Goal: Information Seeking & Learning: Learn about a topic

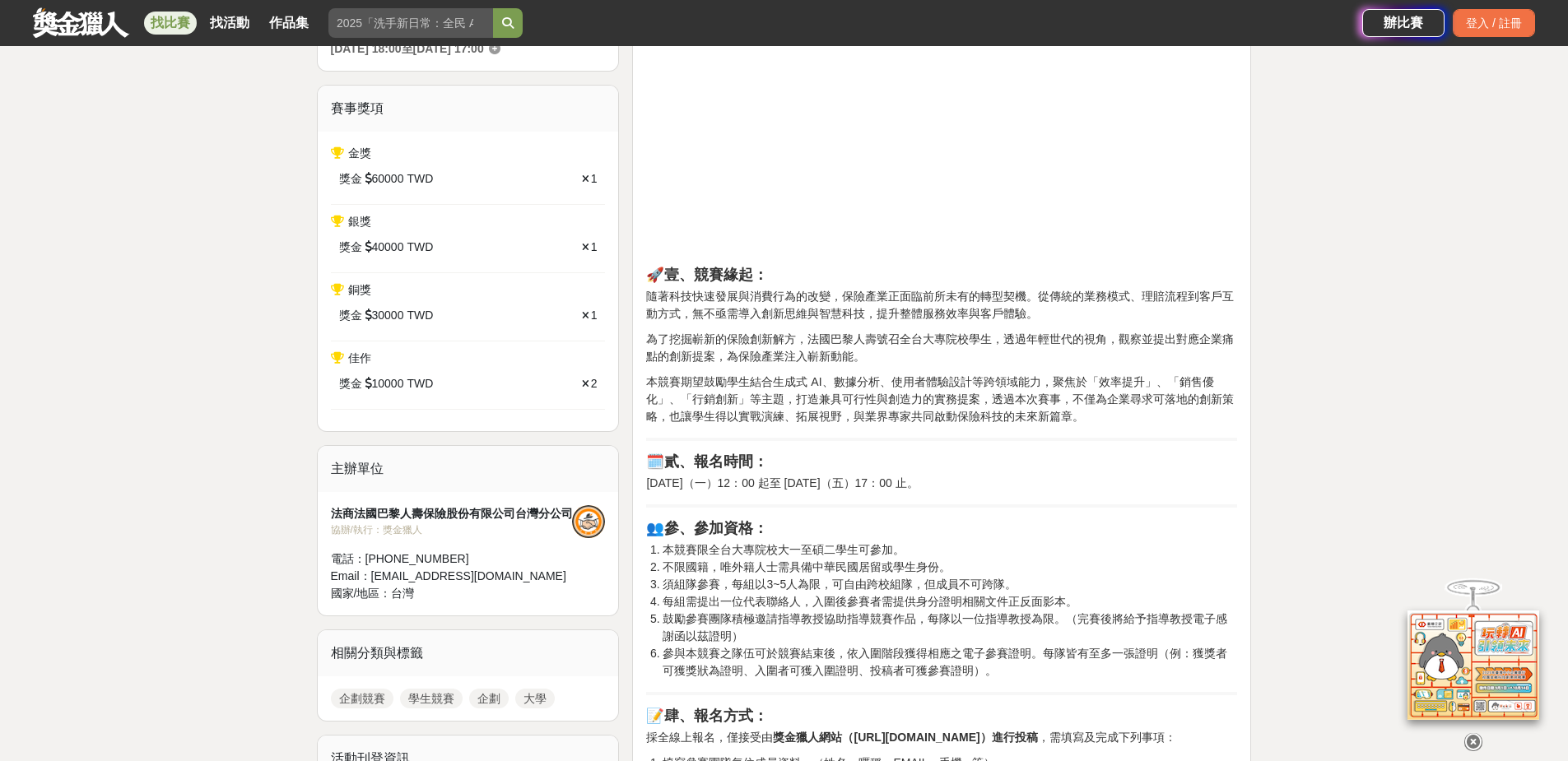
scroll to position [659, 0]
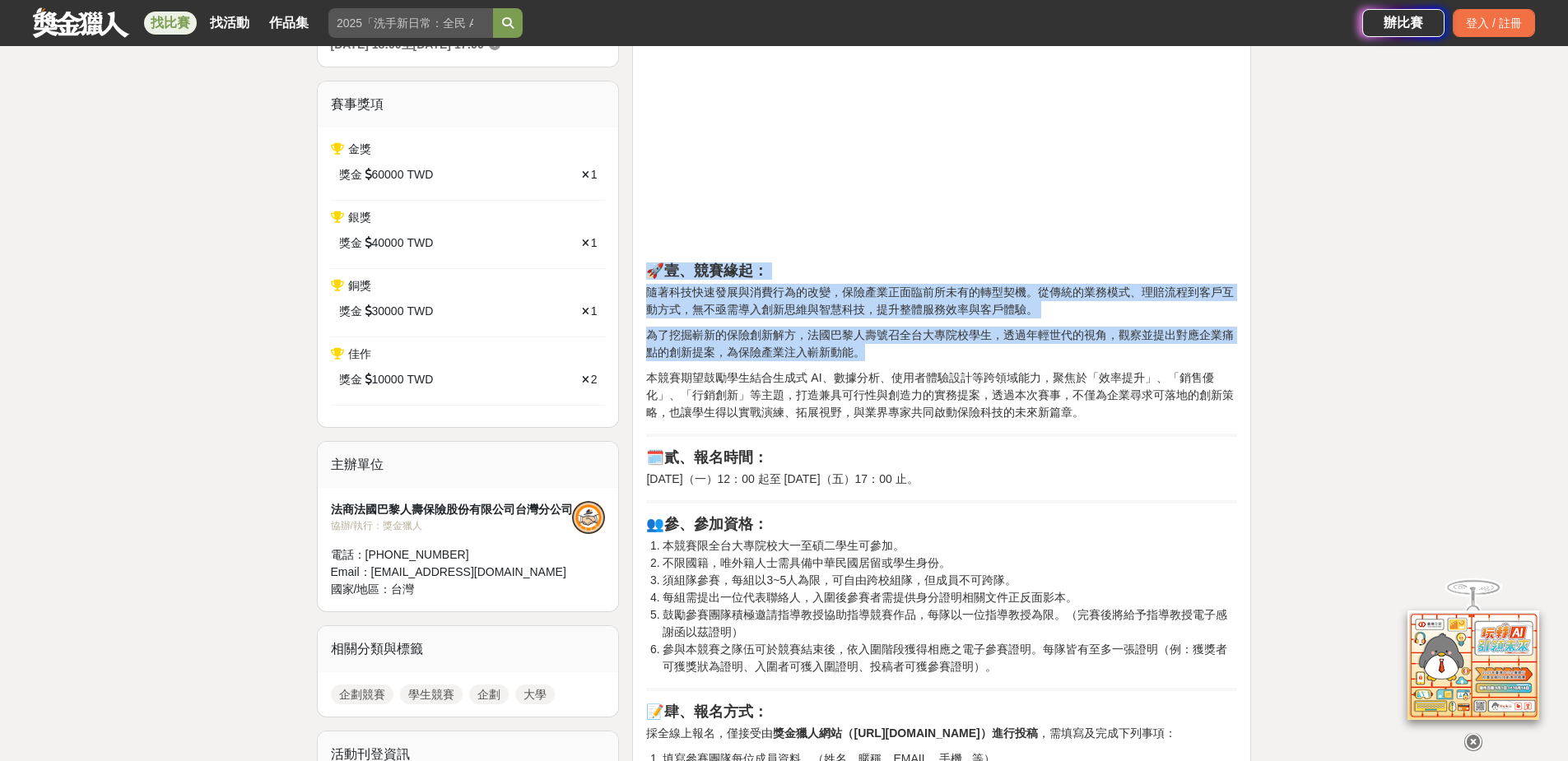
drag, startPoint x: 929, startPoint y: 422, endPoint x: 647, endPoint y: 256, distance: 327.2
drag, startPoint x: 647, startPoint y: 256, endPoint x: 718, endPoint y: 350, distance: 117.8
click at [718, 350] on p "為了挖掘嶄新的保險創新解方，法國巴黎人壽號召全台大專院校學生，透過年輕世代的視角，觀察並提出對應企業痛點的創新提案，為保險產業注入嶄新動能。" at bounding box center [941, 344] width 591 height 34
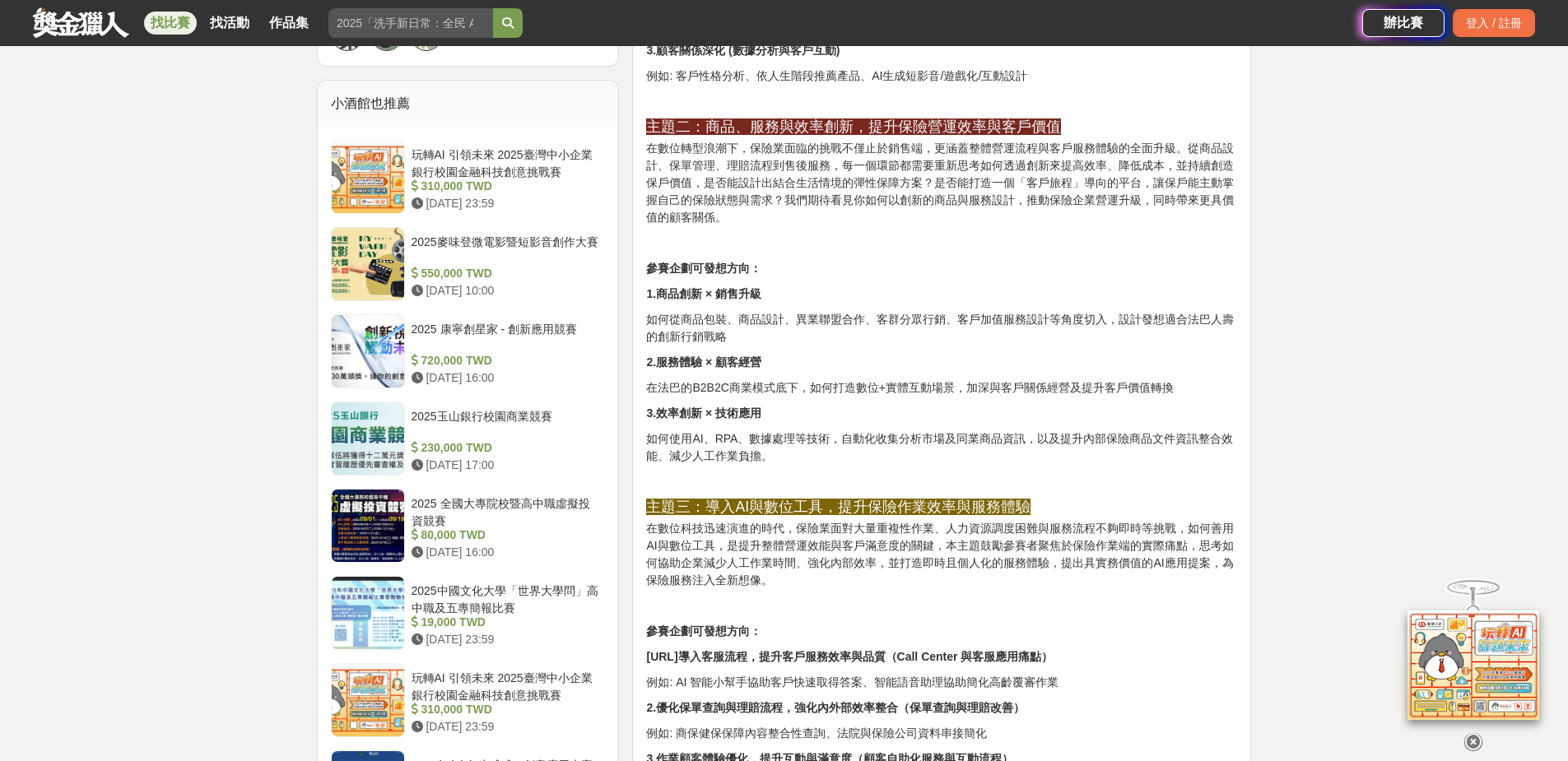
scroll to position [2139, 0]
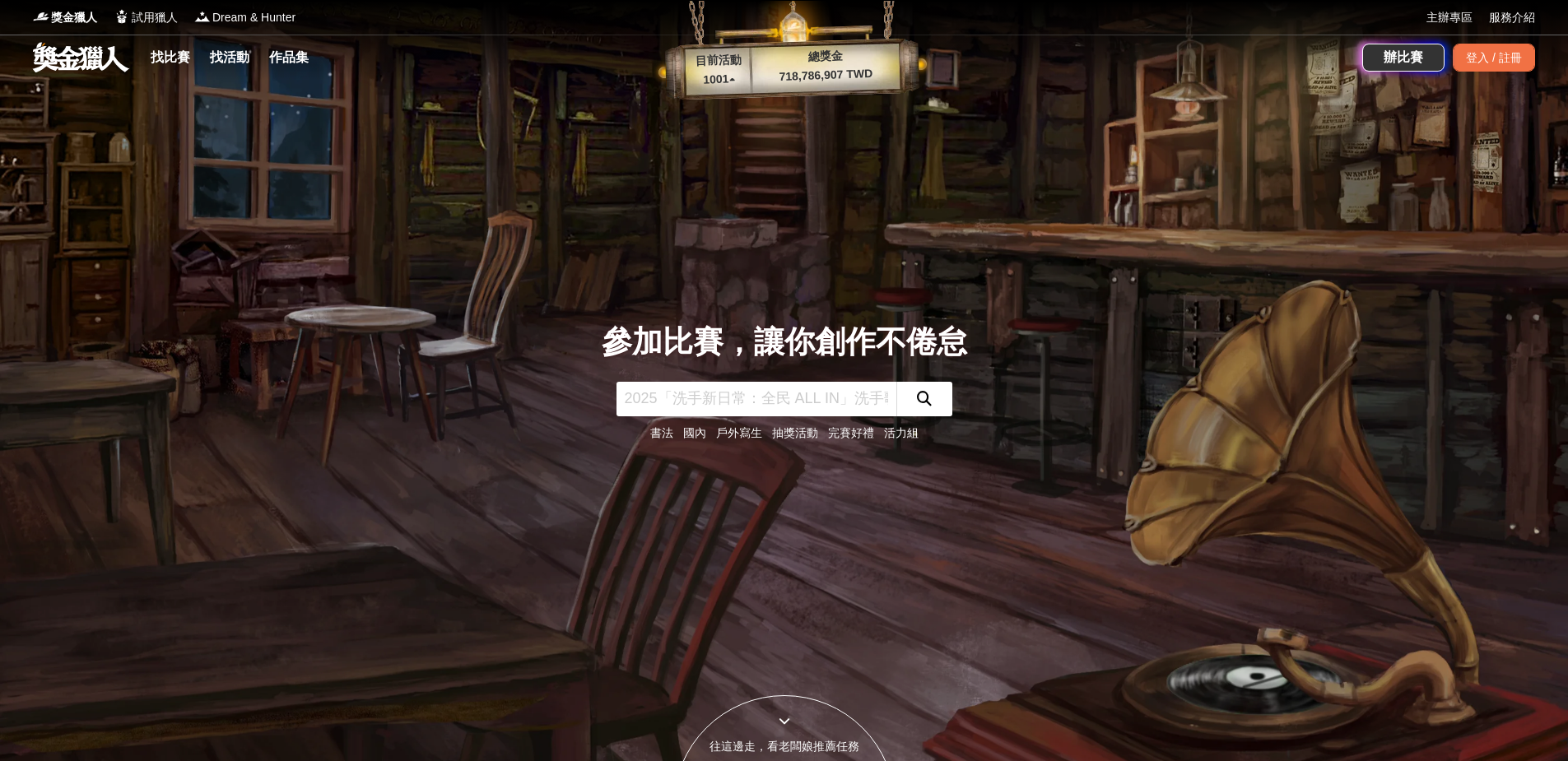
click at [886, 402] on input "text" at bounding box center [756, 399] width 280 height 34
click at [905, 396] on button "submit" at bounding box center [923, 399] width 56 height 34
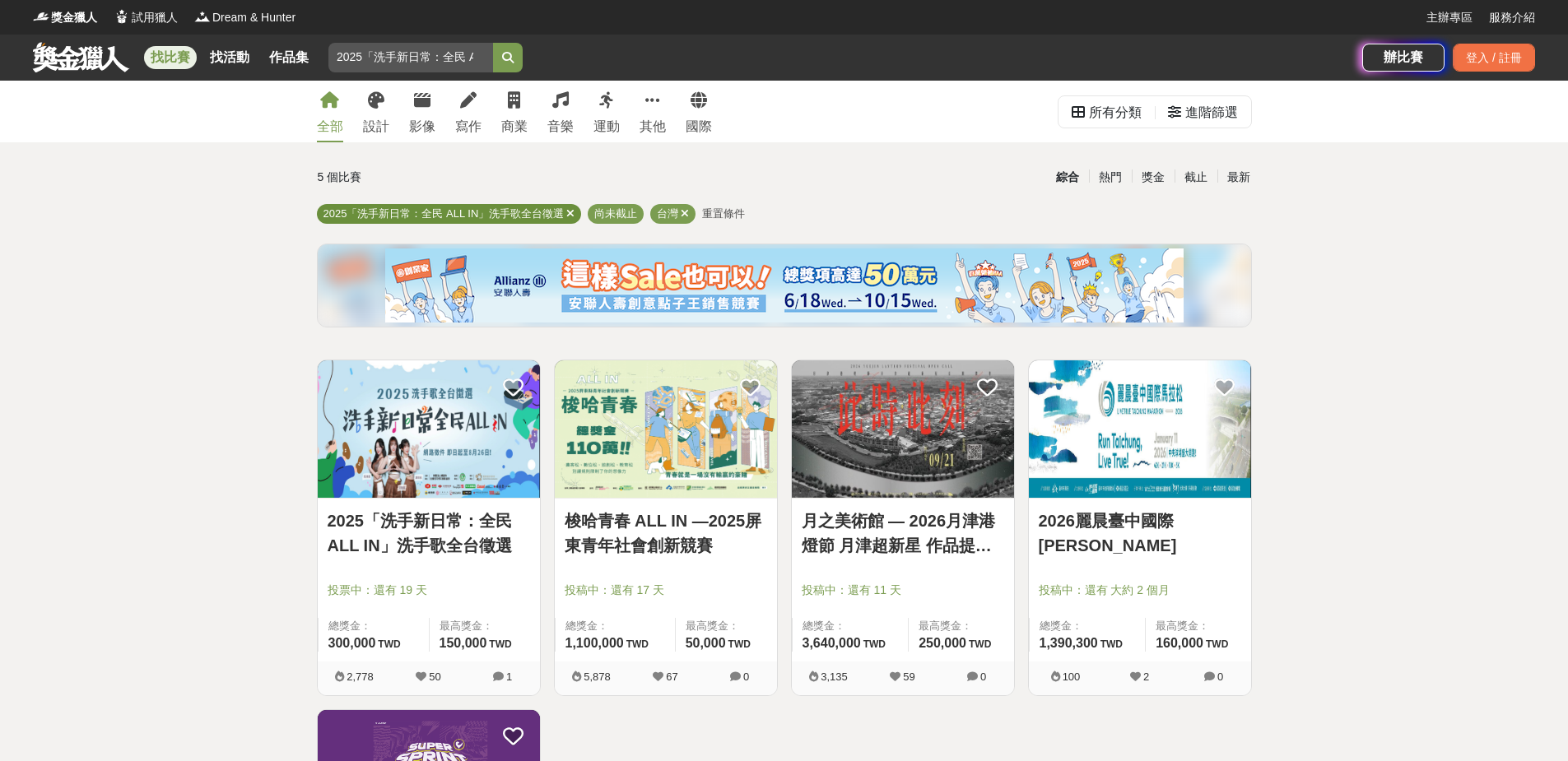
click at [572, 217] on icon at bounding box center [570, 213] width 9 height 10
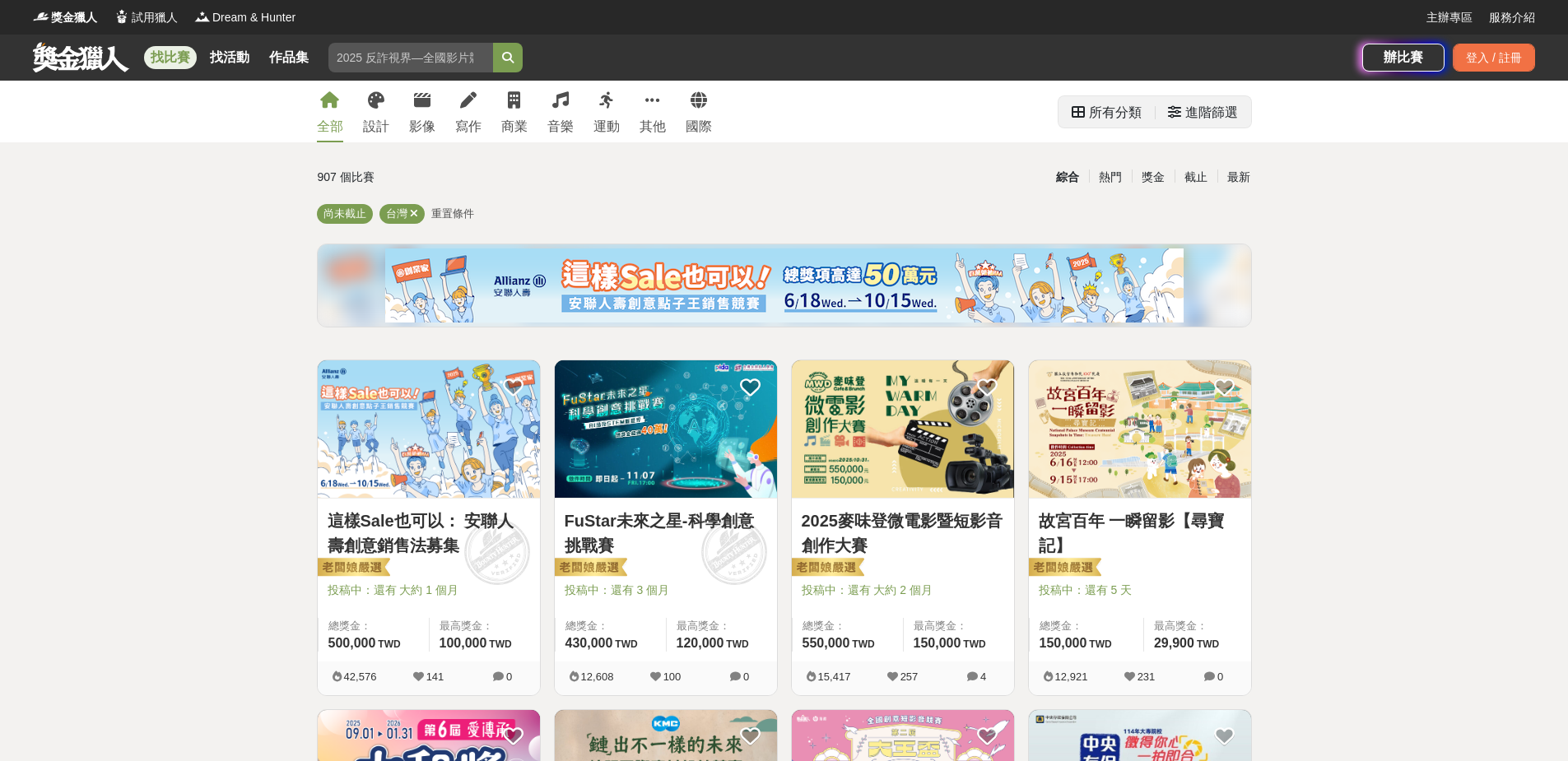
click at [1107, 107] on div "所有分類" at bounding box center [1116, 113] width 53 height 33
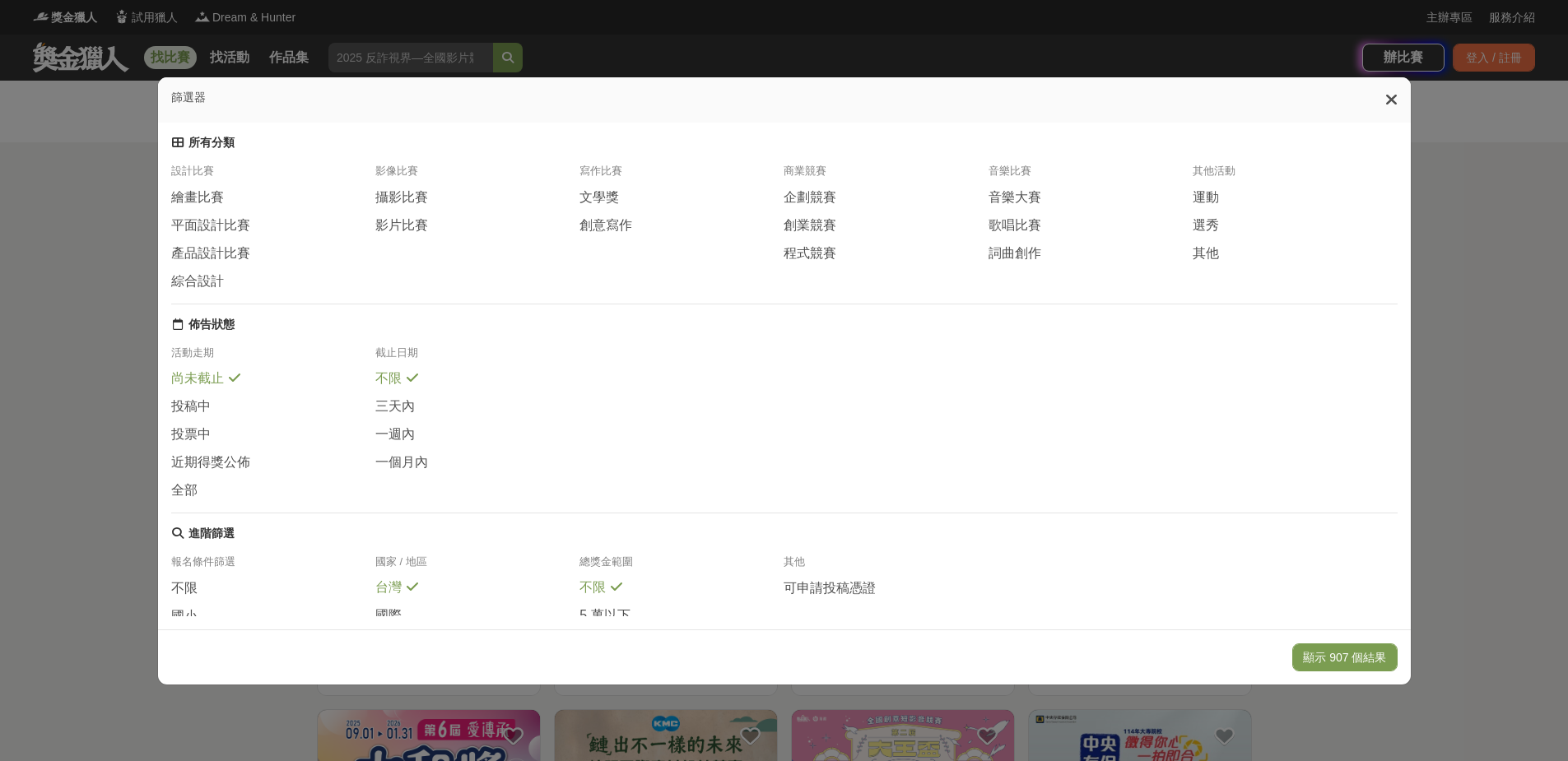
click at [834, 189] on div "商業競賽" at bounding box center [885, 176] width 204 height 25
click at [828, 207] on span "企劃競賽" at bounding box center [811, 198] width 53 height 17
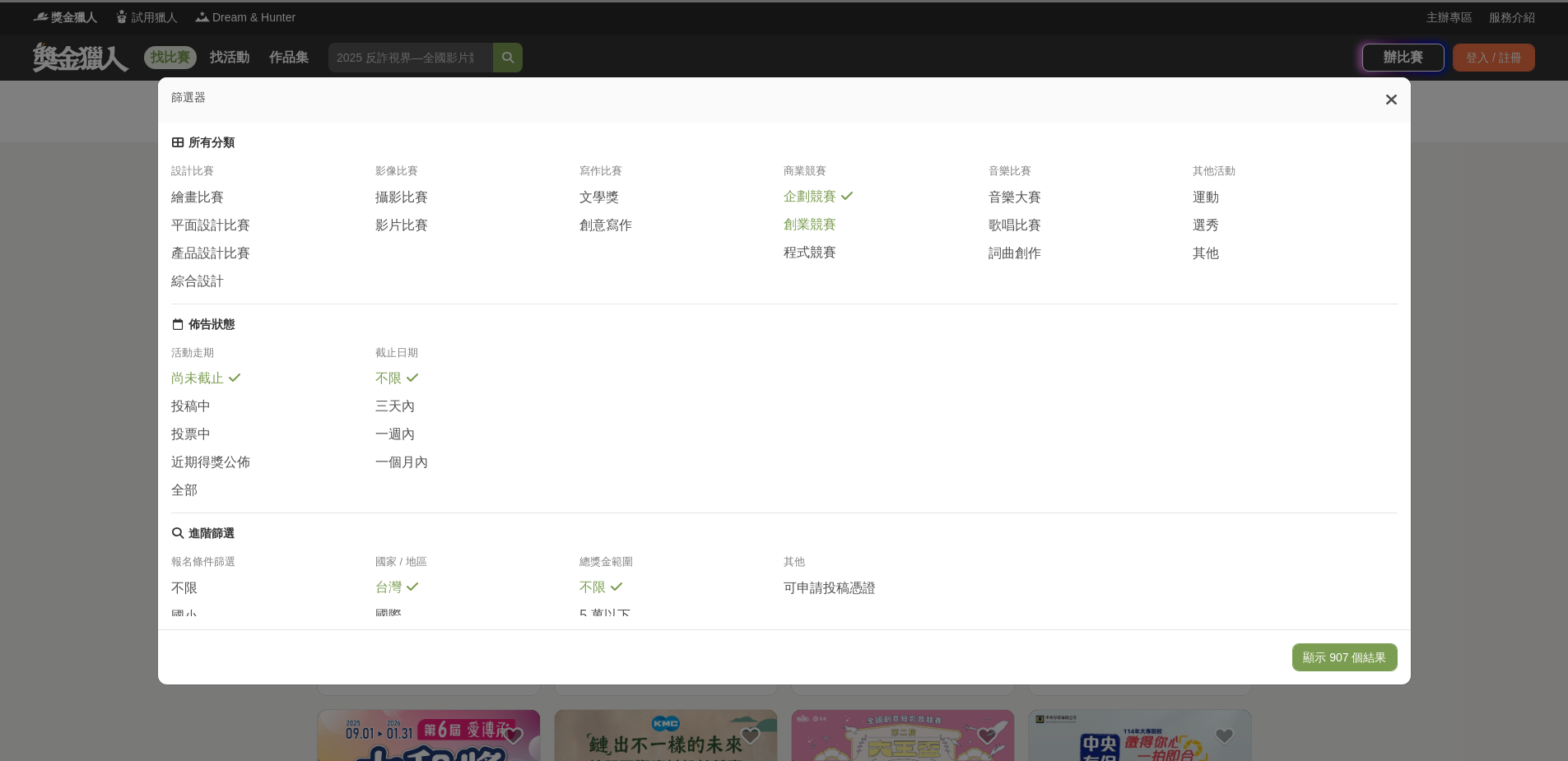
click at [821, 232] on span "創業競賽" at bounding box center [811, 225] width 53 height 17
click at [821, 257] on span "程式競賽" at bounding box center [811, 252] width 53 height 17
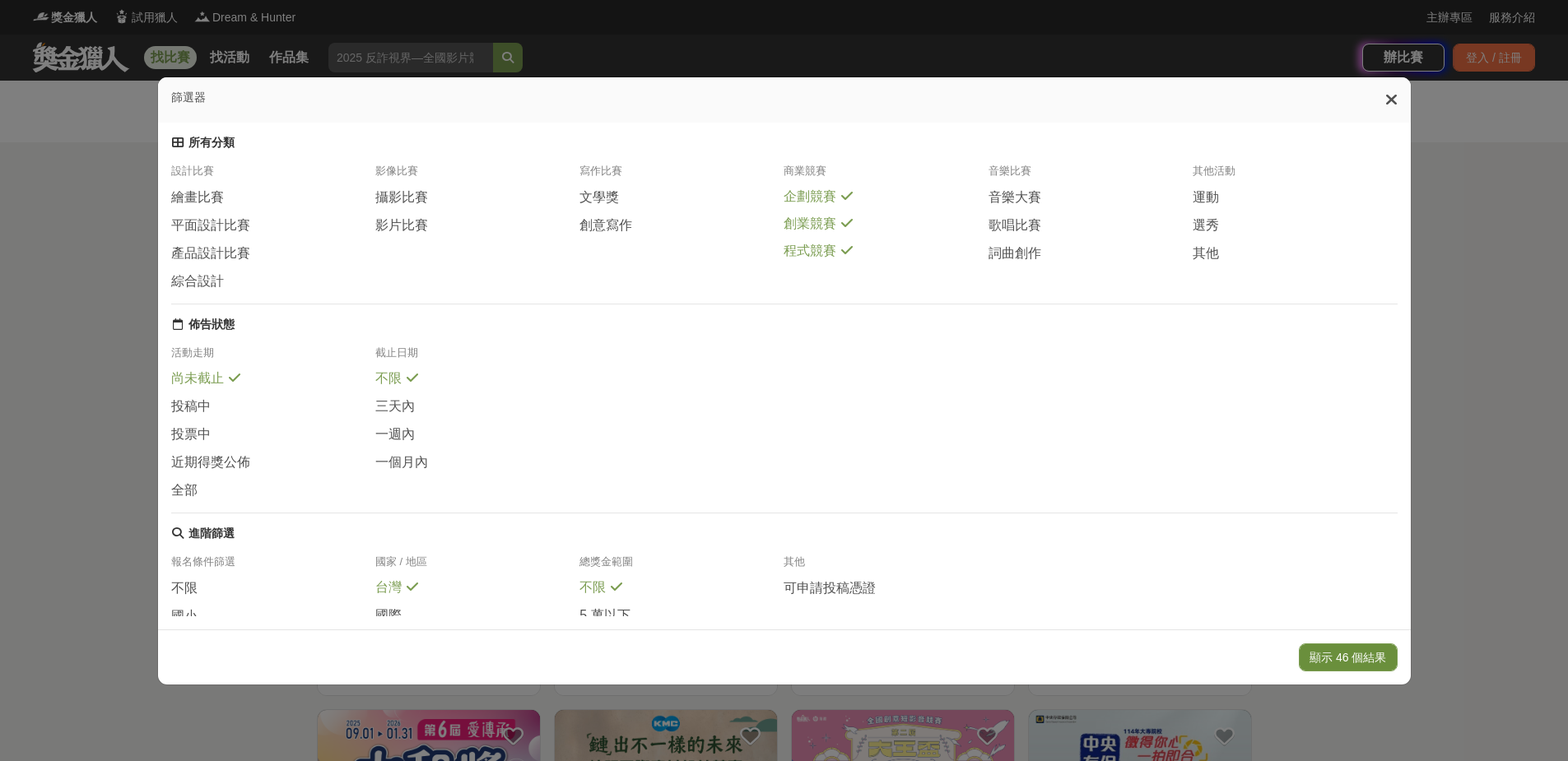
click at [1344, 651] on button "顯示 46 個結果" at bounding box center [1347, 658] width 98 height 28
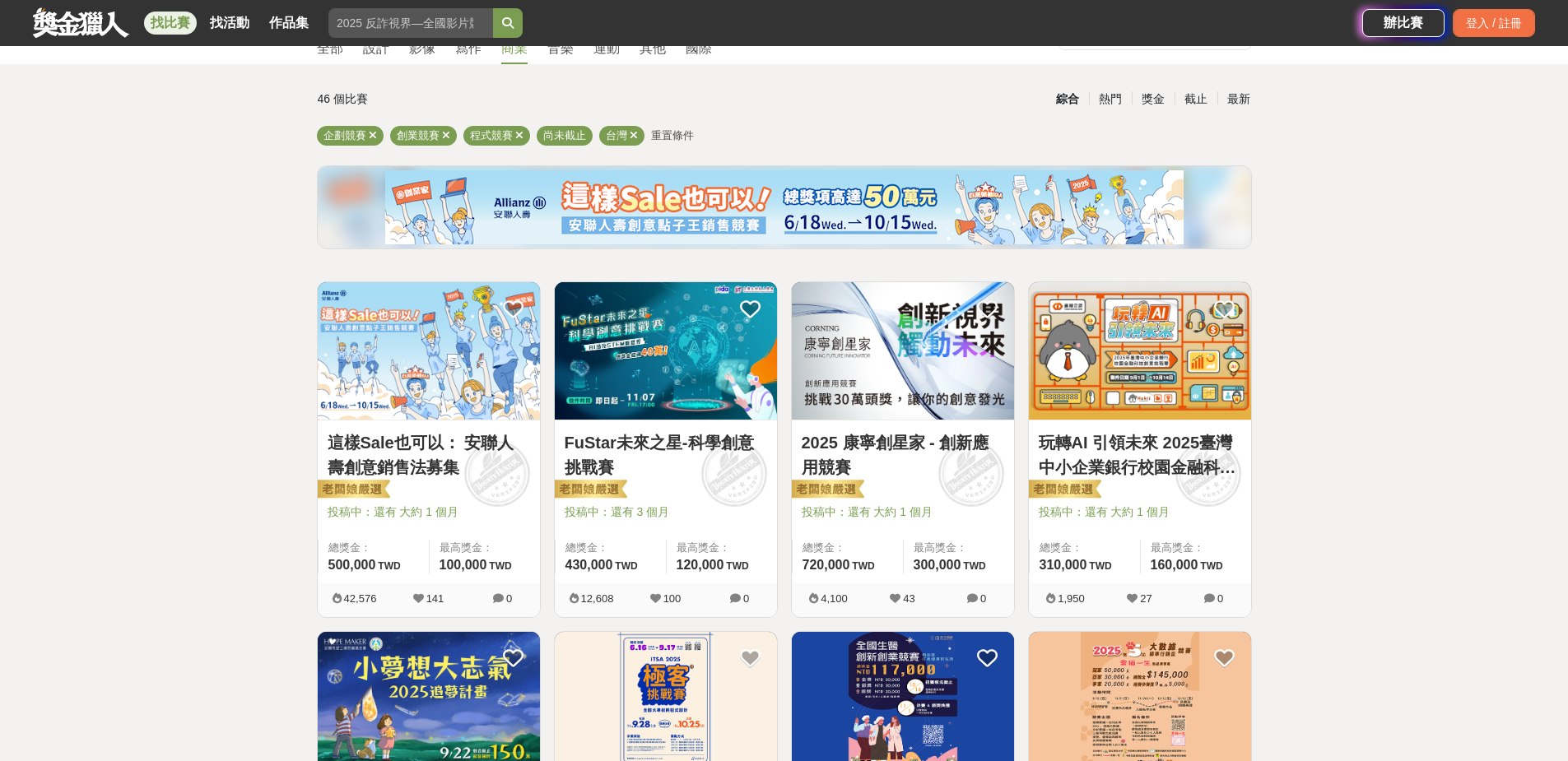
scroll to position [82, 0]
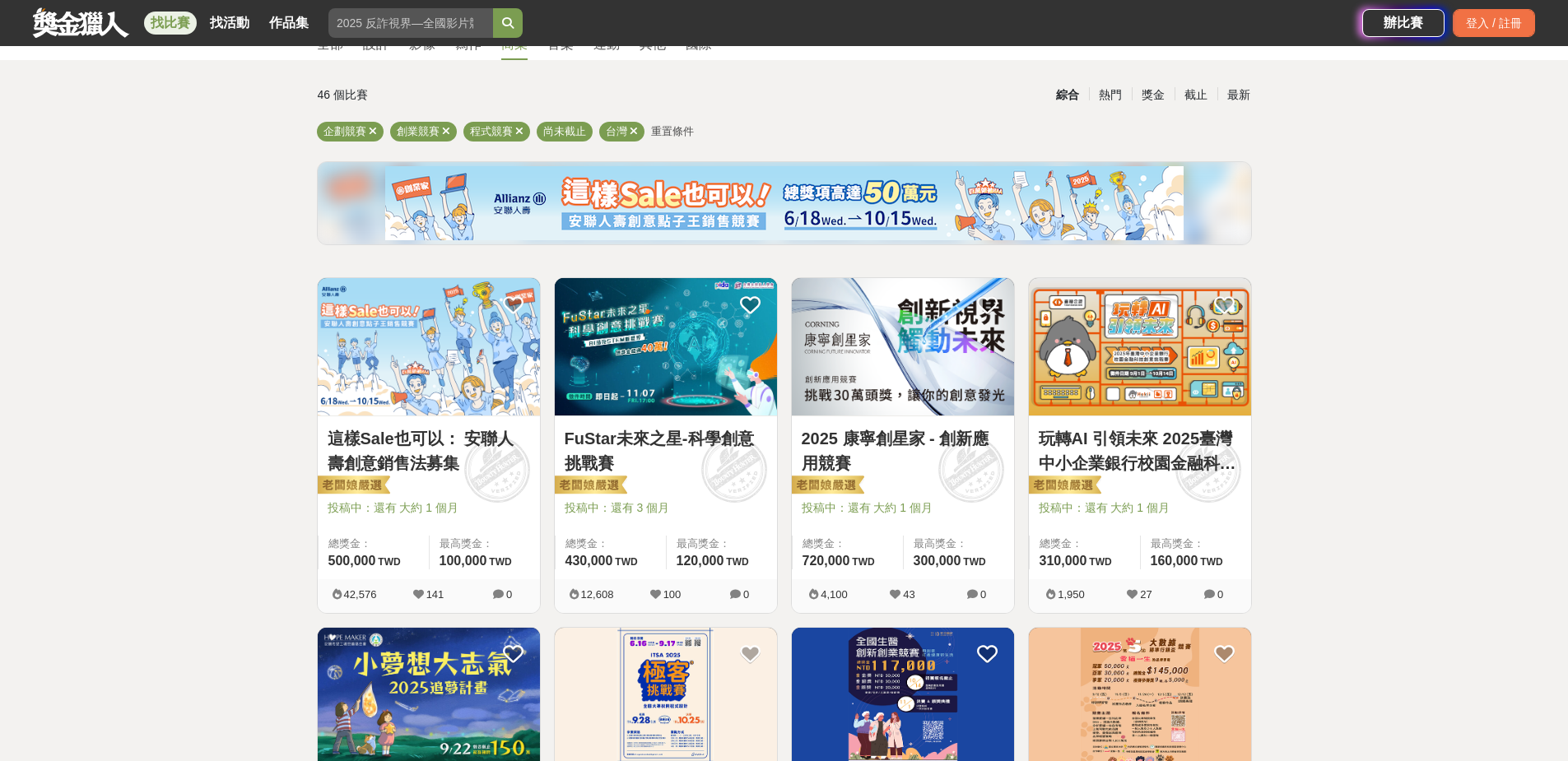
click at [886, 382] on img at bounding box center [903, 346] width 222 height 137
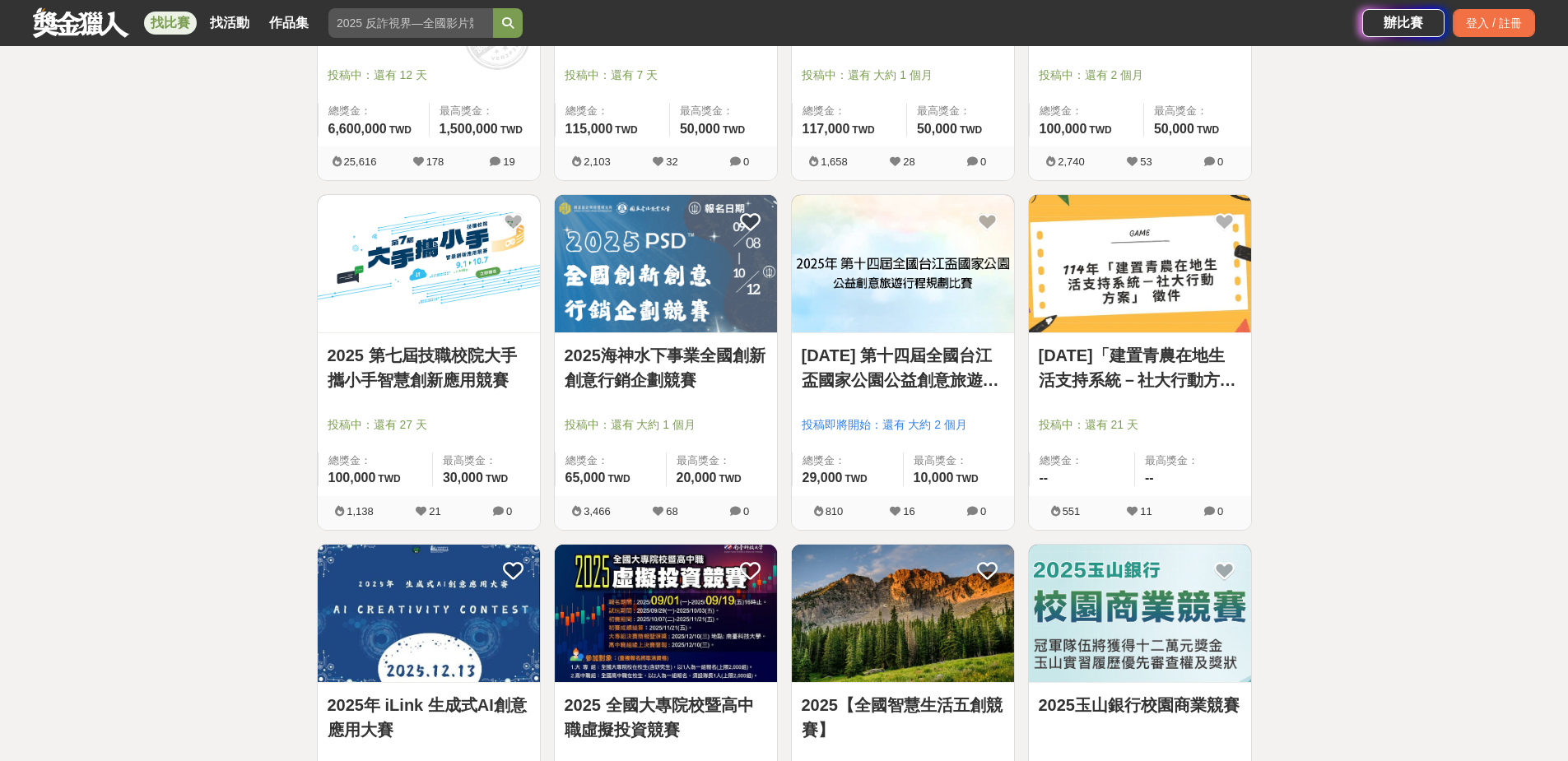
scroll to position [905, 0]
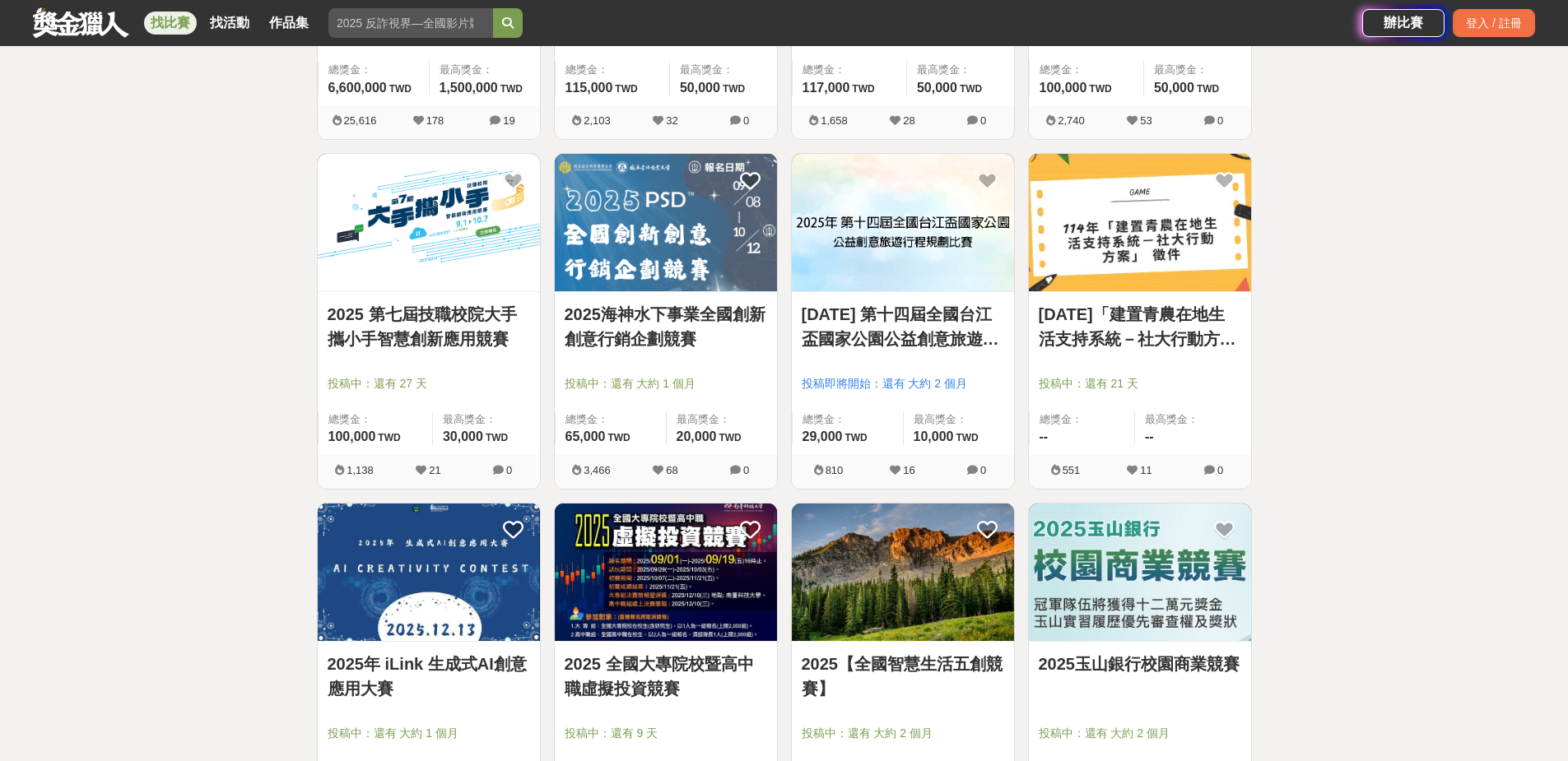
click at [431, 347] on link "2025 第七屆技職校院大手攜小手智慧創新應用競賽" at bounding box center [429, 327] width 203 height 49
click at [449, 662] on link "2025年 iLink 生成式AI創意應用大賽" at bounding box center [429, 677] width 203 height 49
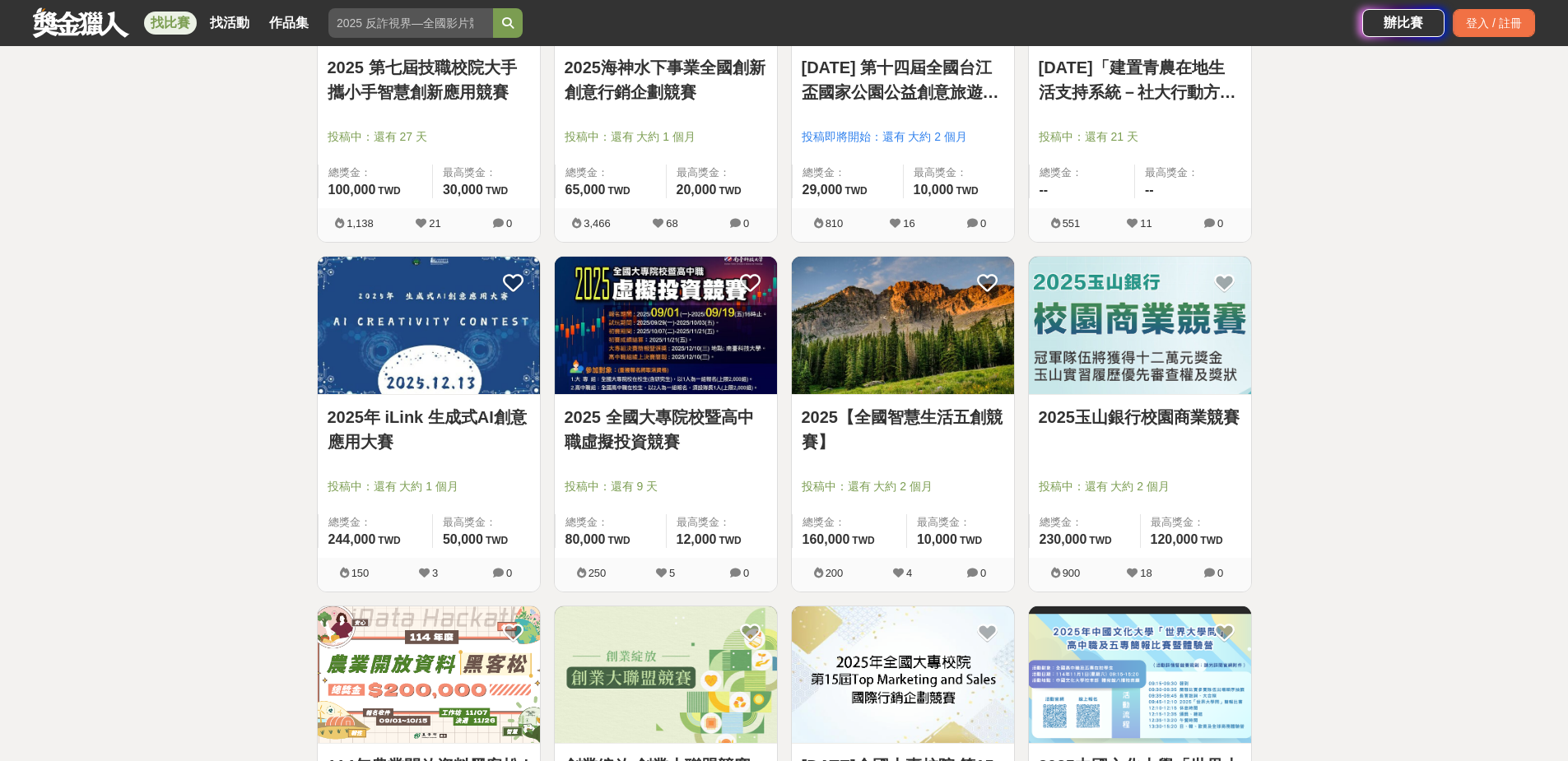
click at [910, 359] on img at bounding box center [903, 325] width 222 height 137
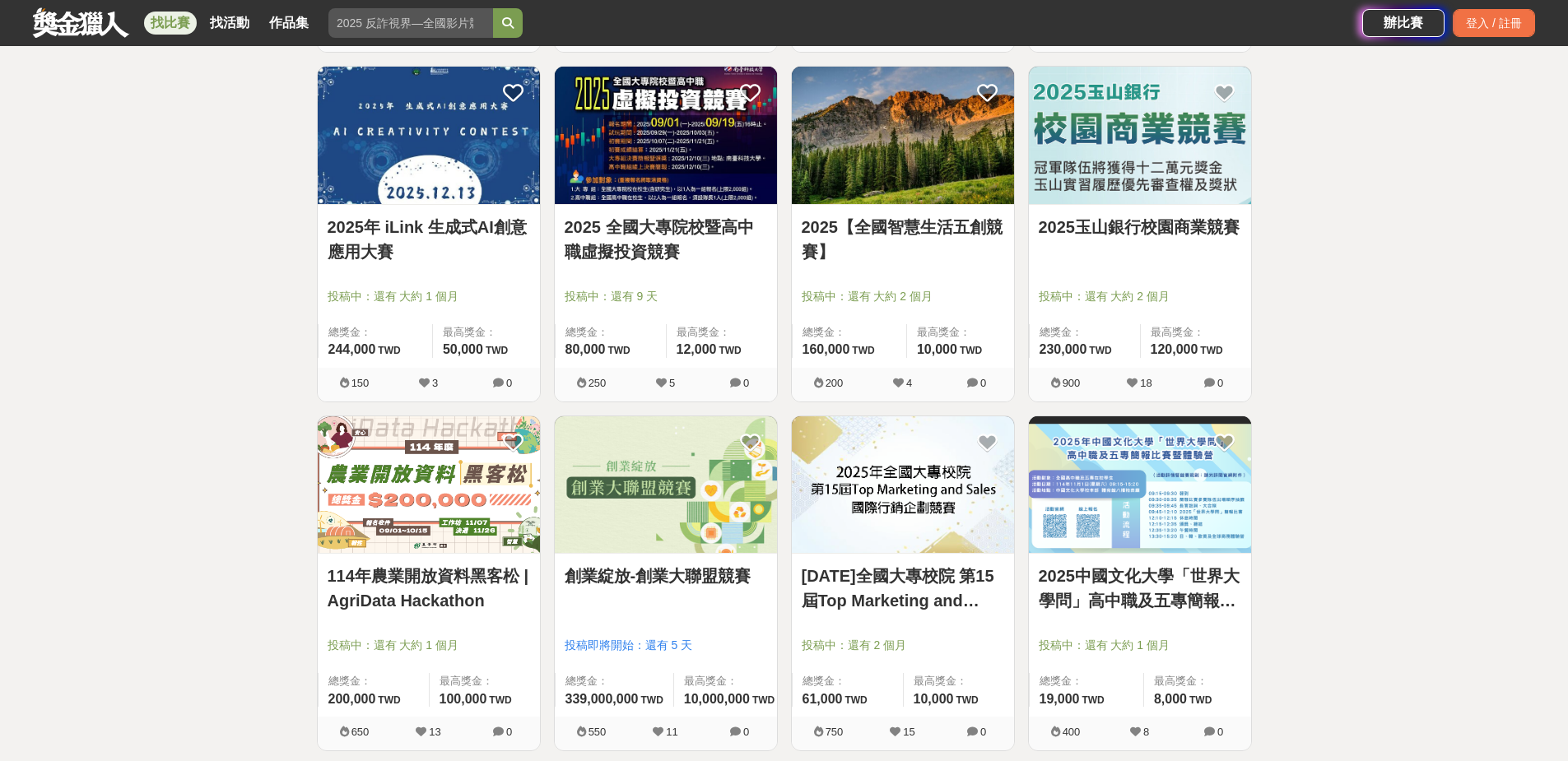
scroll to position [1399, 0]
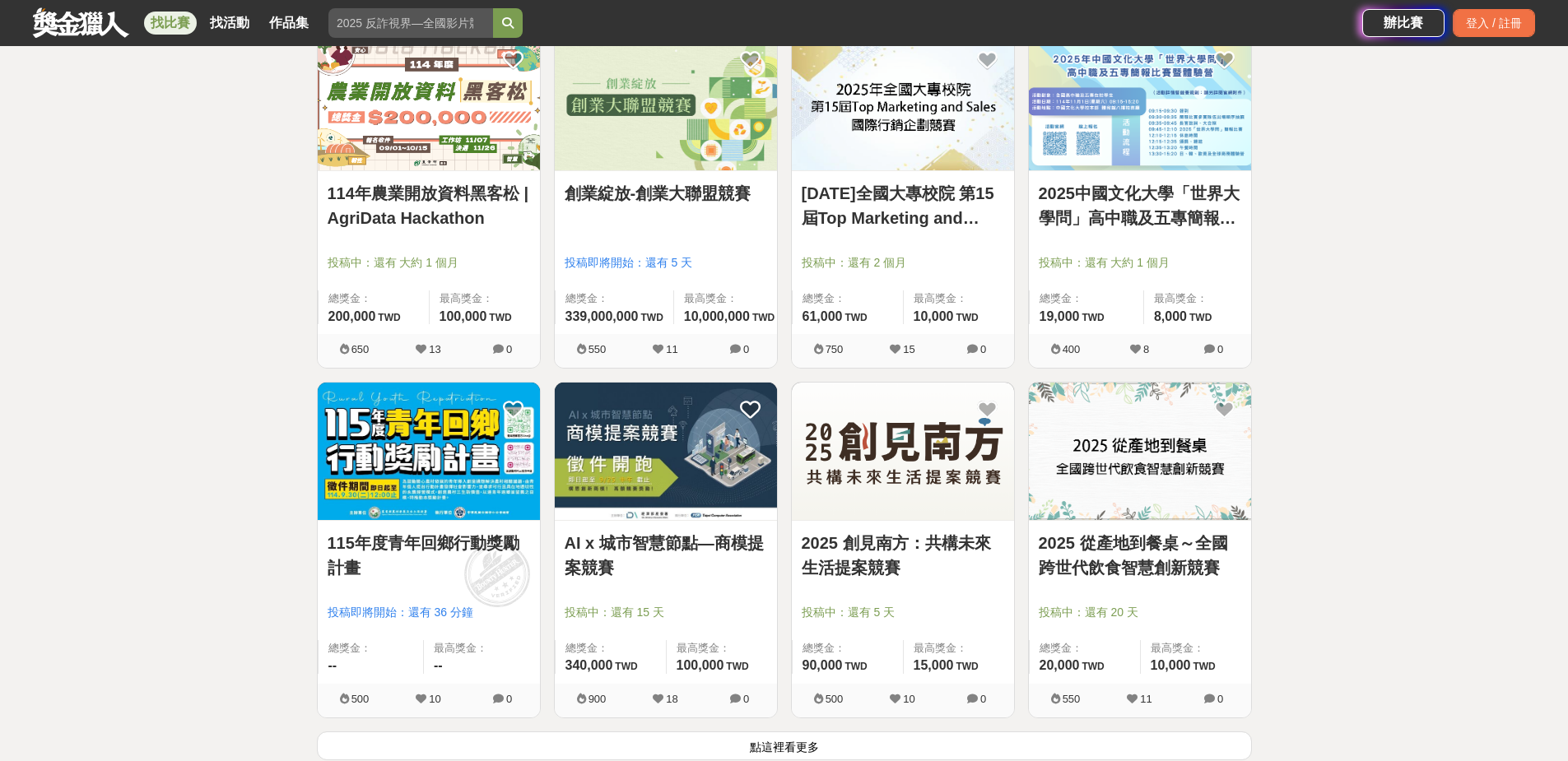
scroll to position [1728, 0]
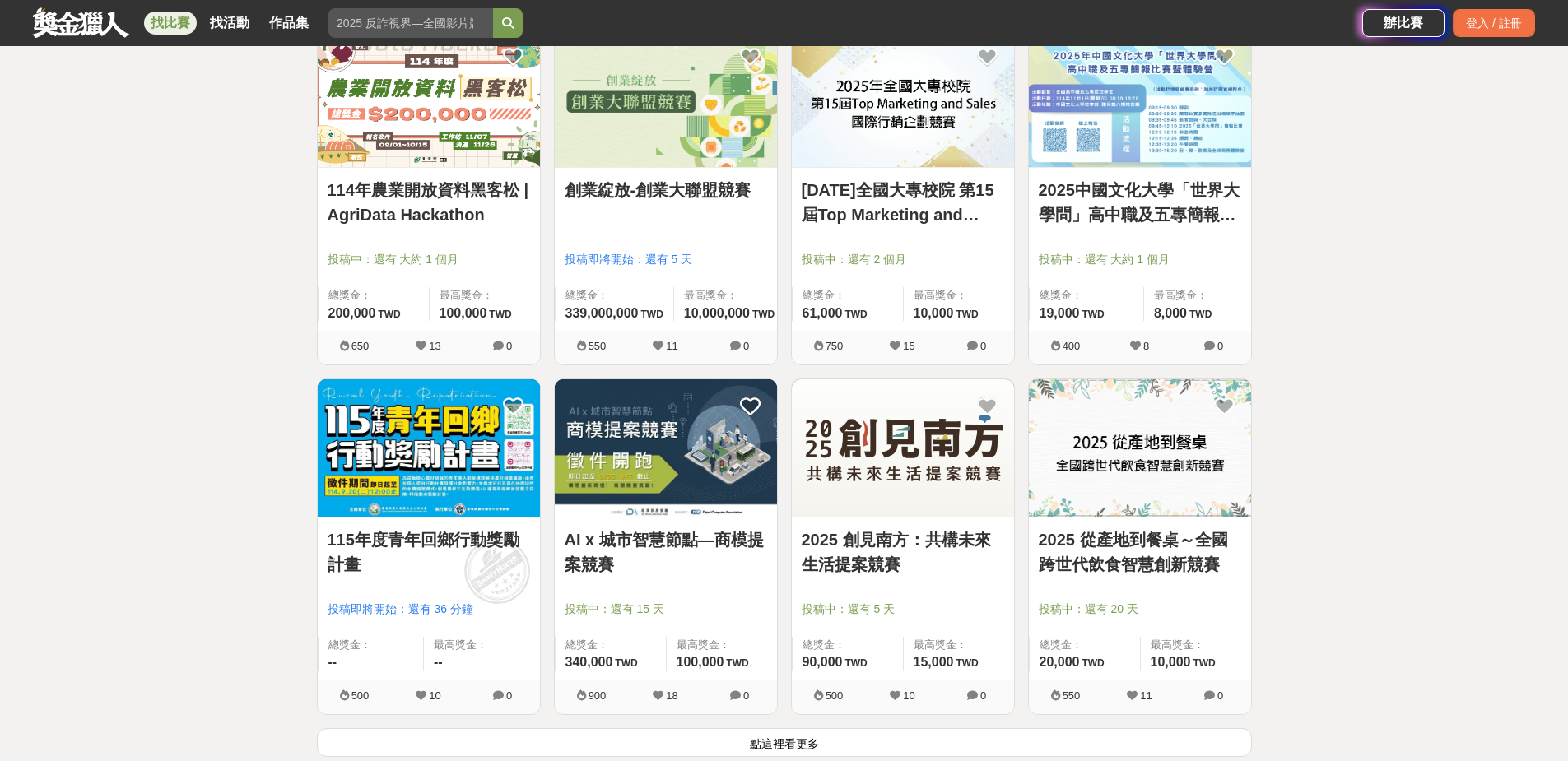
click at [722, 742] on button "點這裡看更多" at bounding box center [784, 742] width 935 height 28
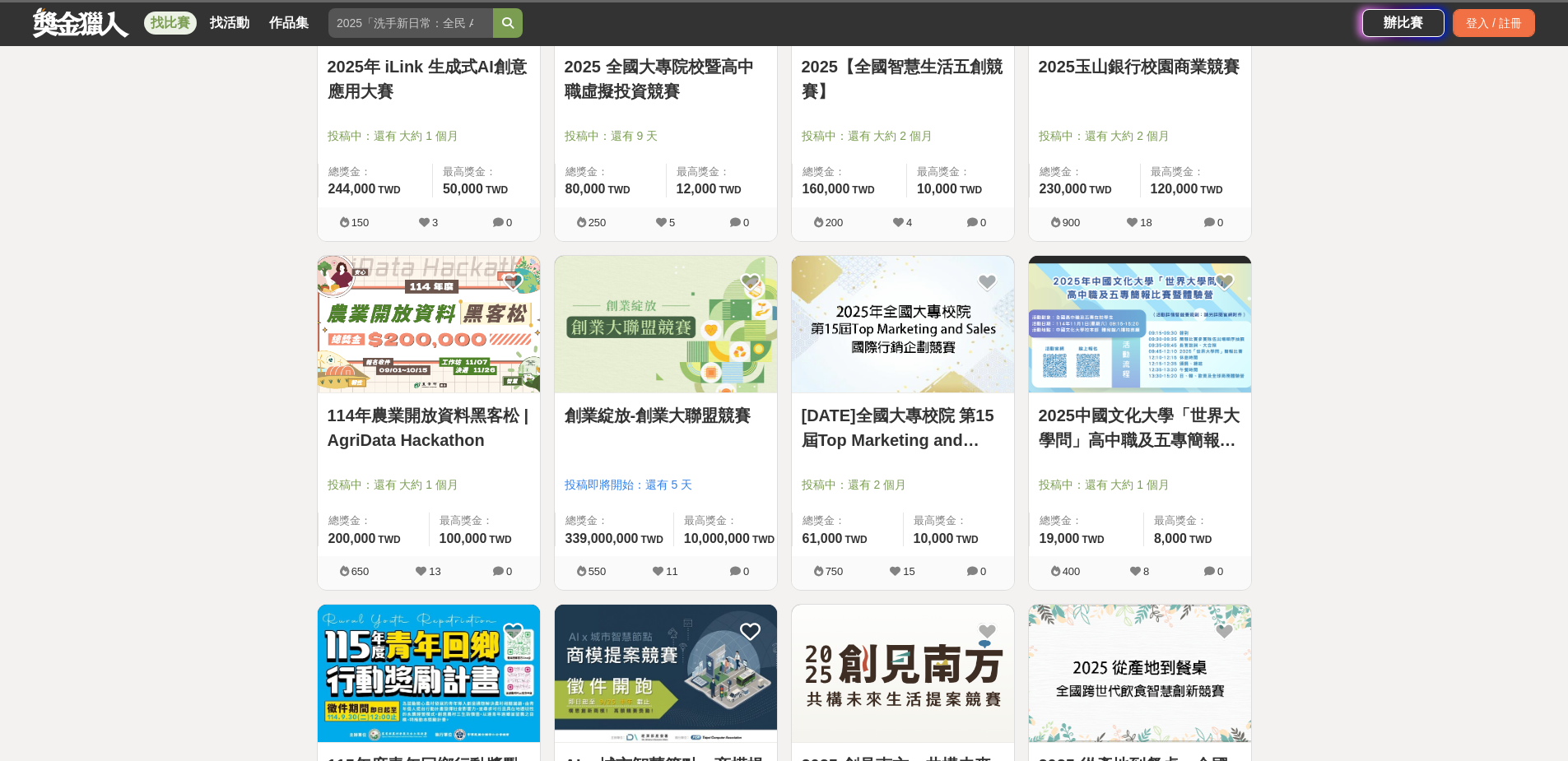
scroll to position [1481, 0]
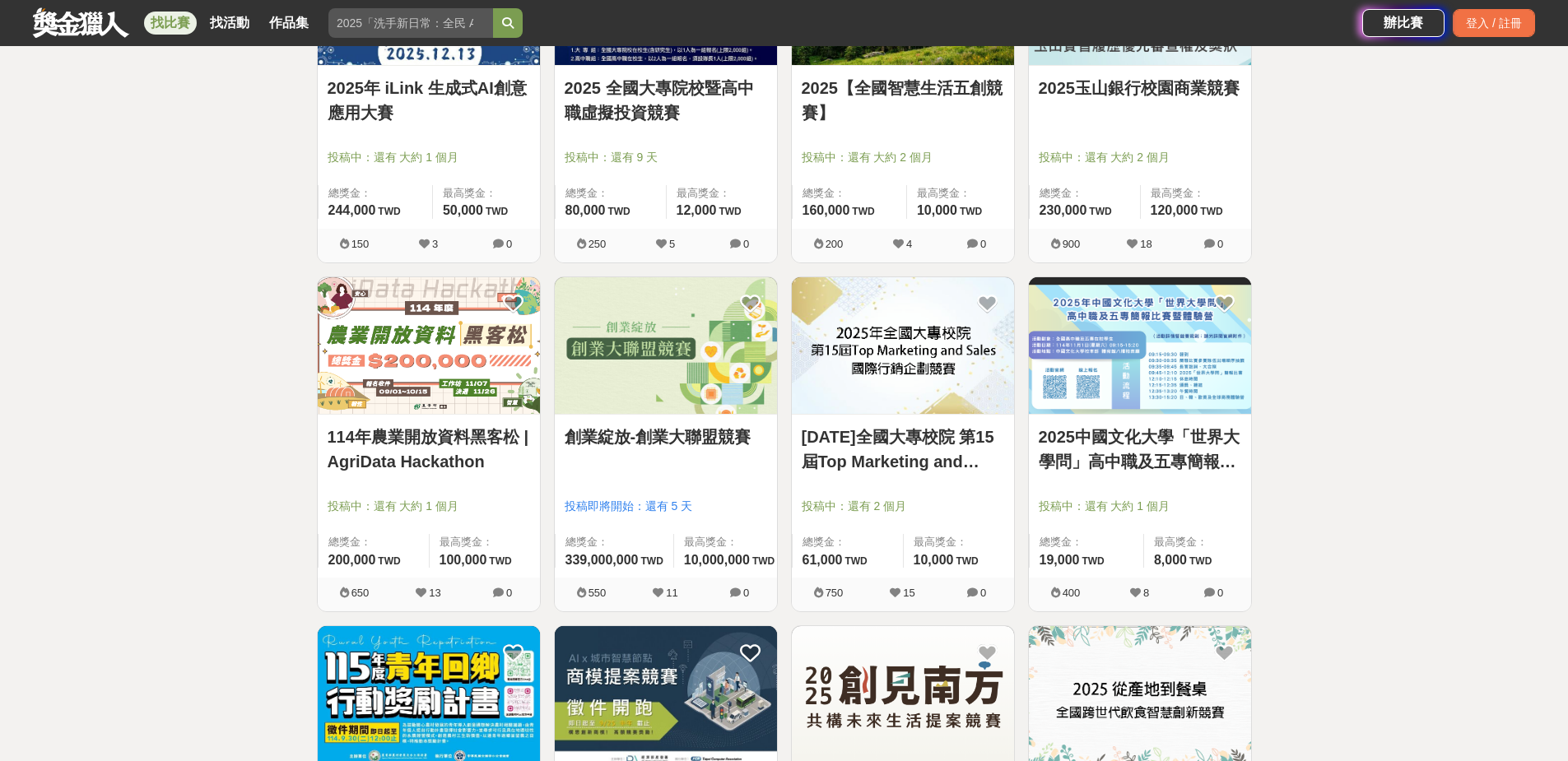
click at [465, 426] on link "114年農業開放資料黑客松 | AgriData Hackathon" at bounding box center [429, 449] width 203 height 49
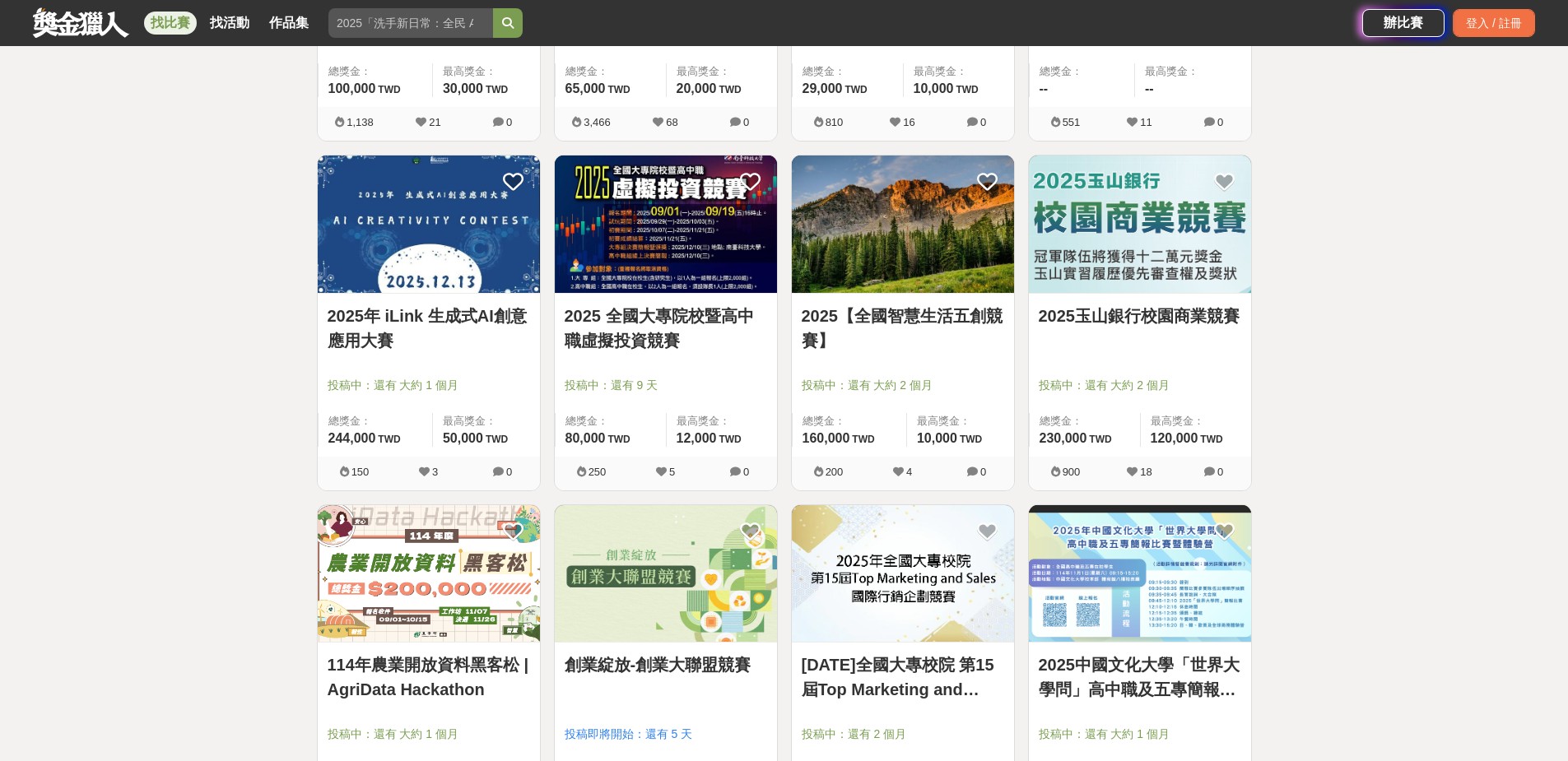
scroll to position [1234, 0]
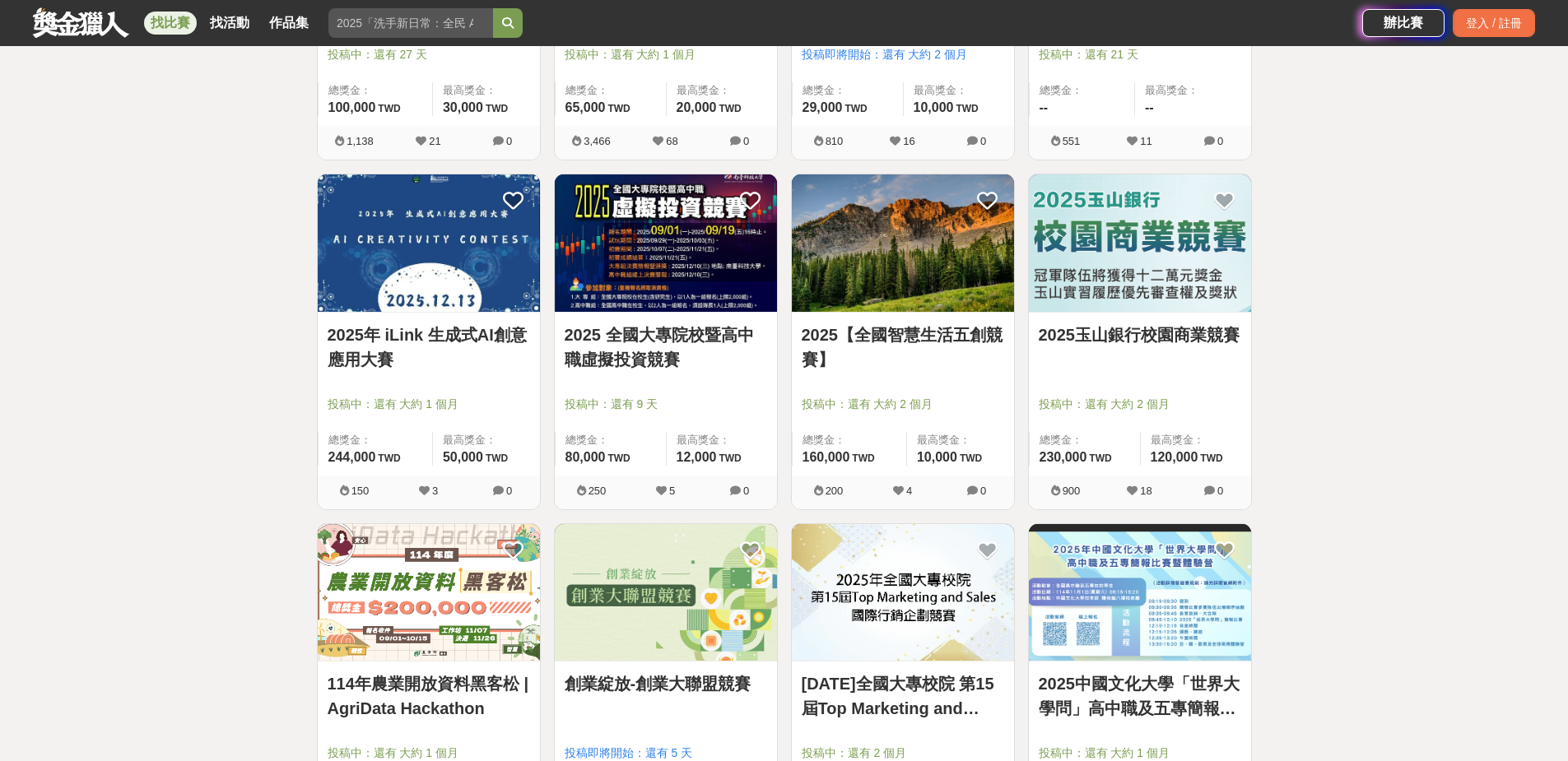
click at [935, 331] on link "2025【全國智慧生活五創競賽】" at bounding box center [903, 347] width 203 height 49
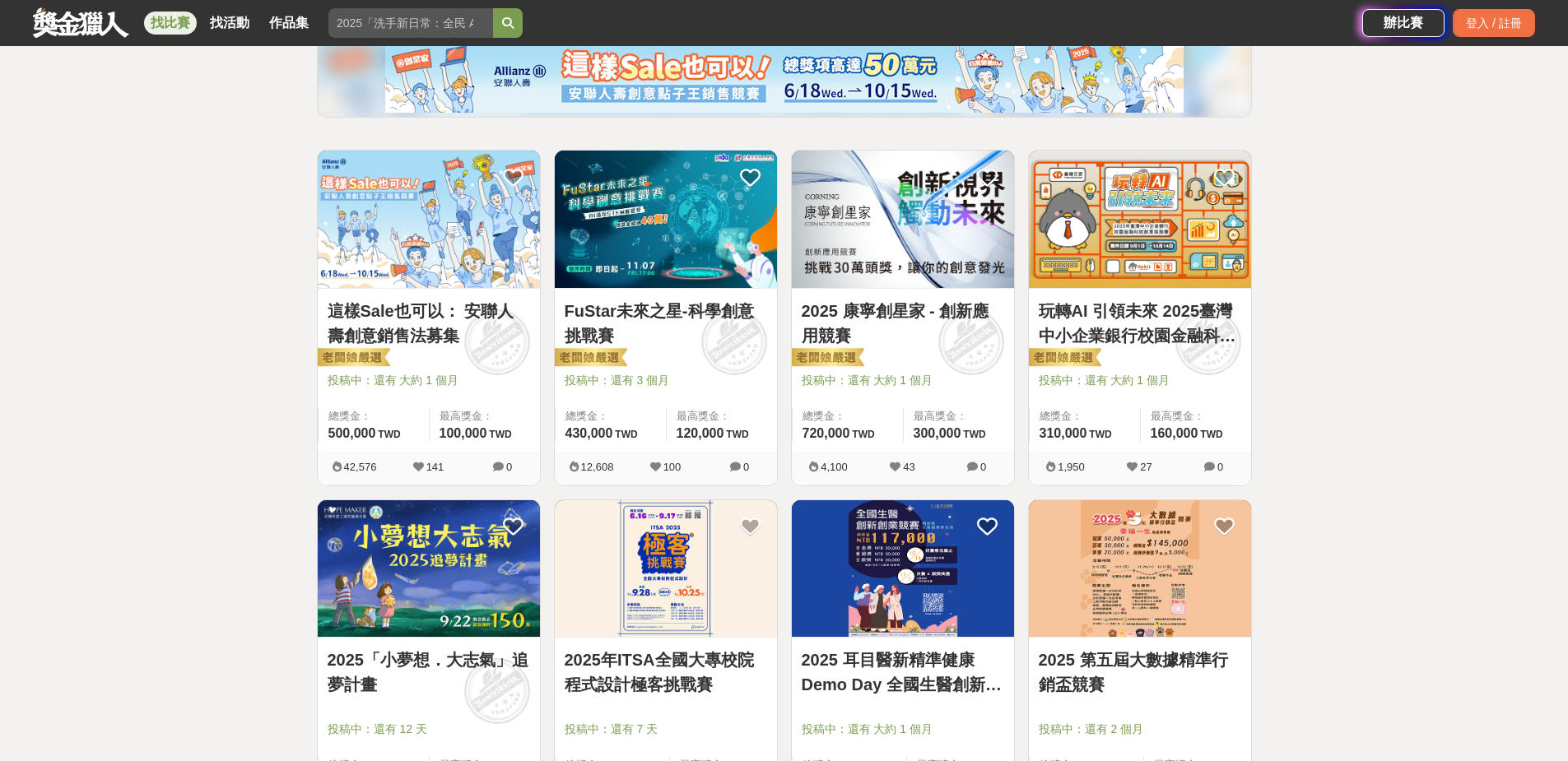
scroll to position [165, 0]
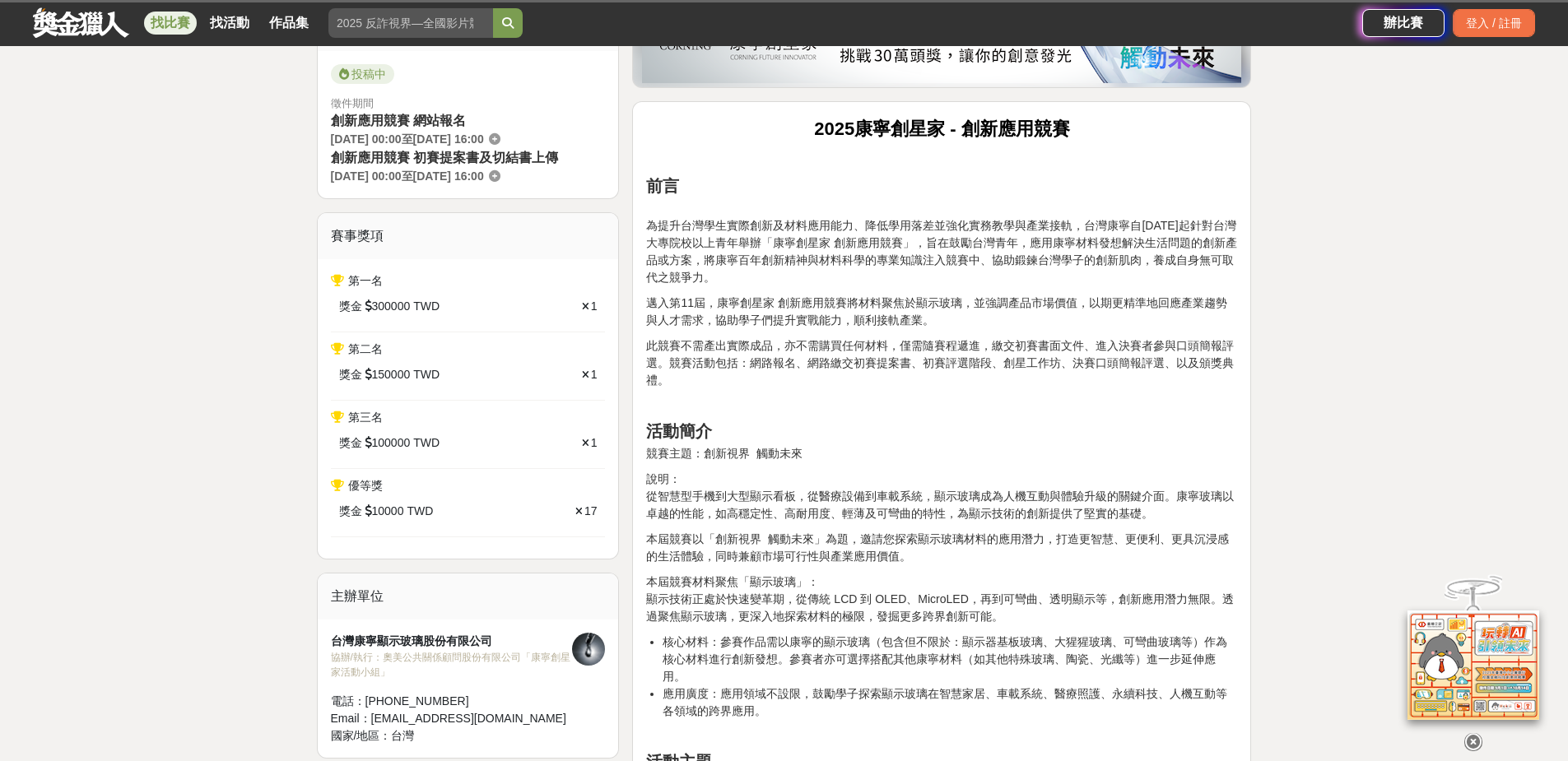
scroll to position [740, 0]
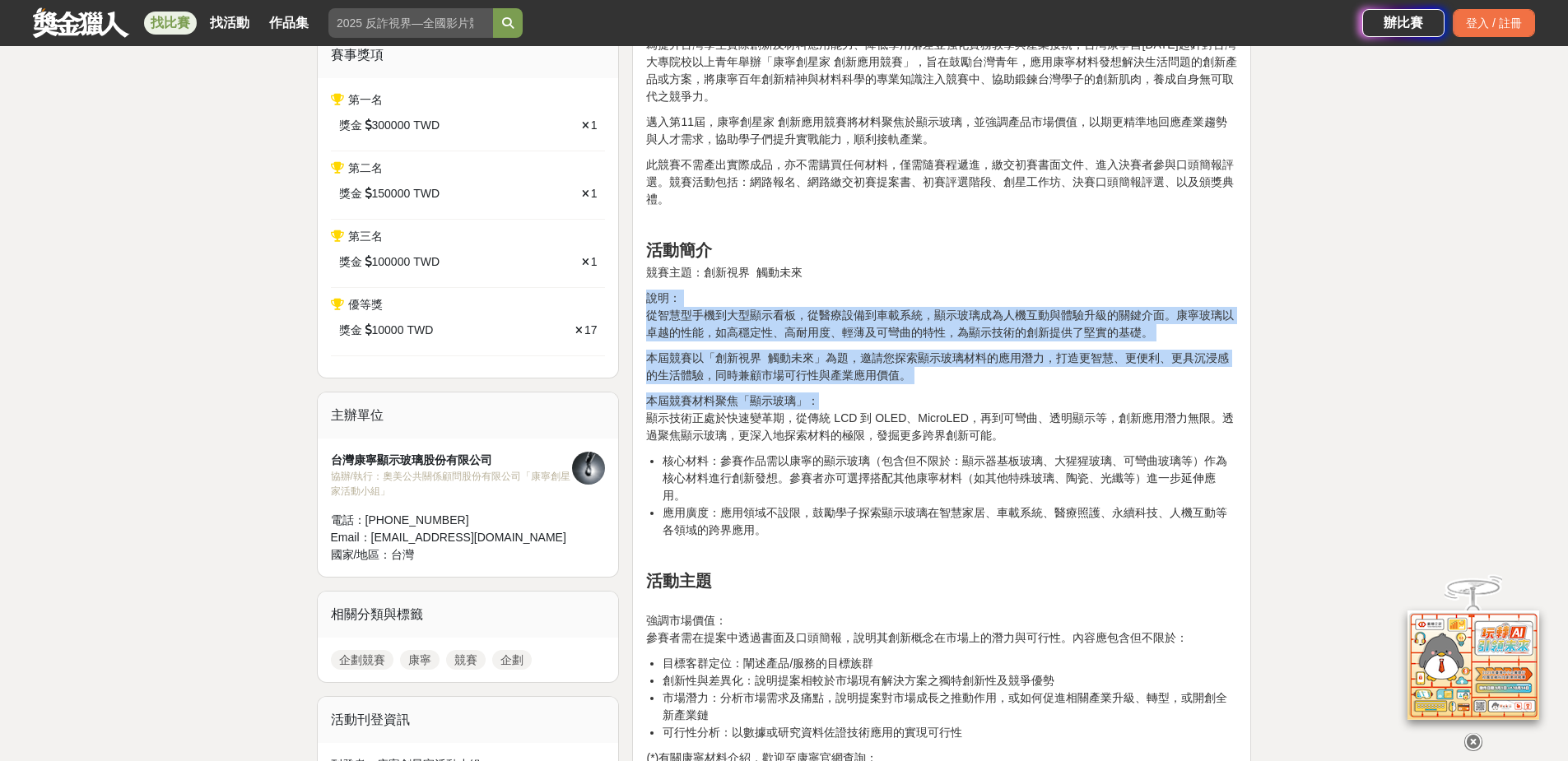
drag, startPoint x: 864, startPoint y: 302, endPoint x: 1065, endPoint y: 389, distance: 219.0
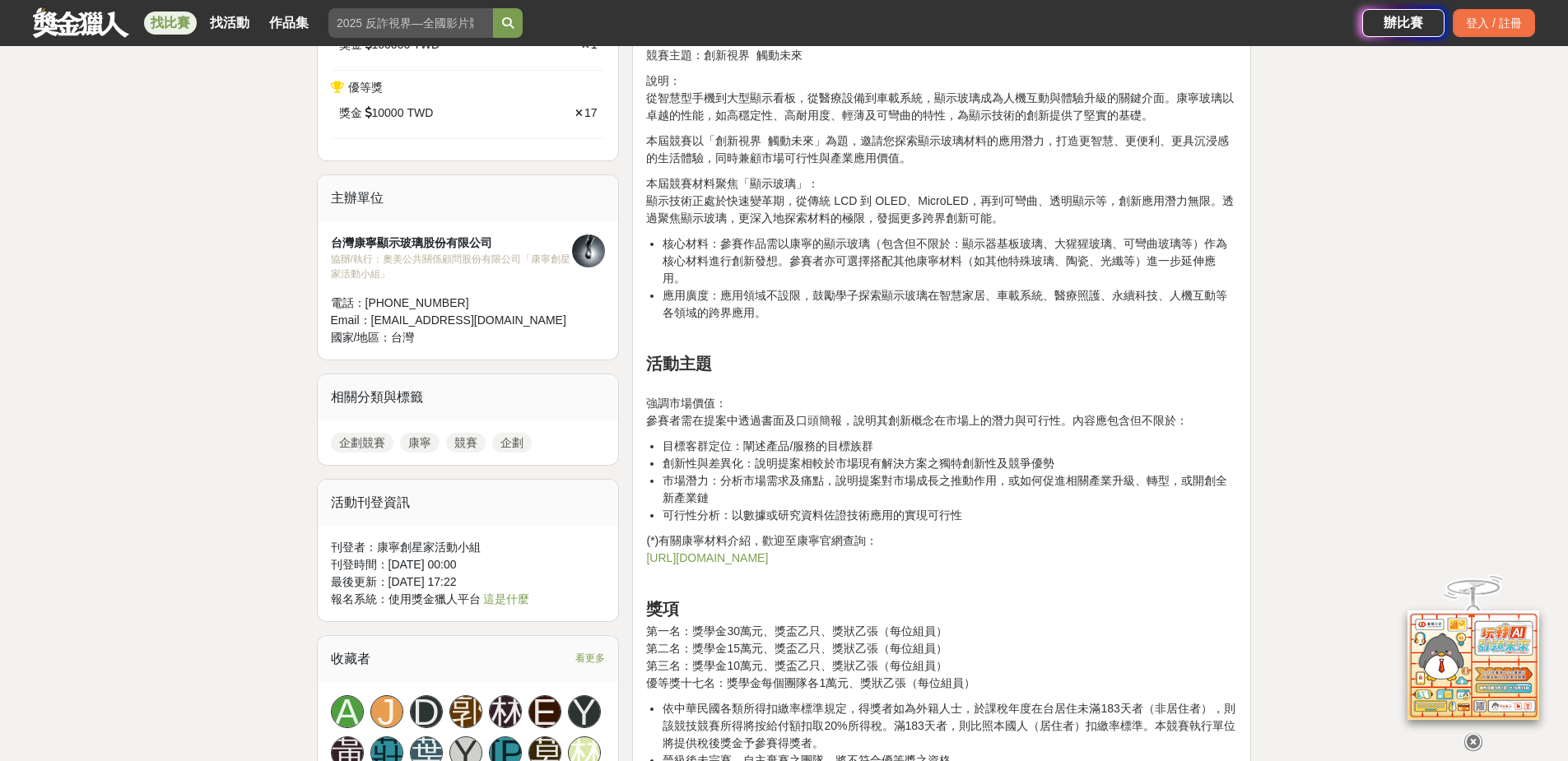
scroll to position [987, 0]
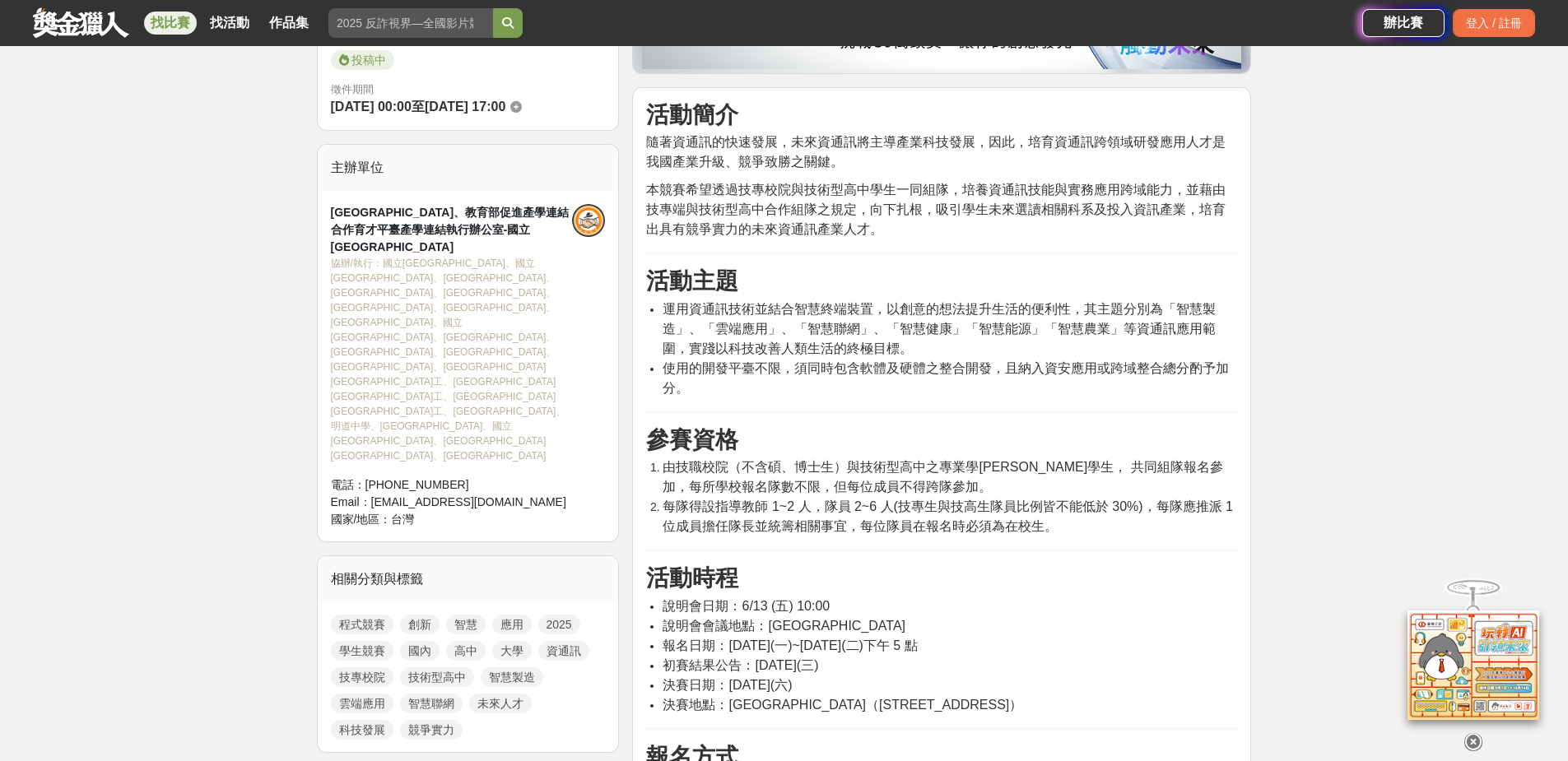
scroll to position [494, 0]
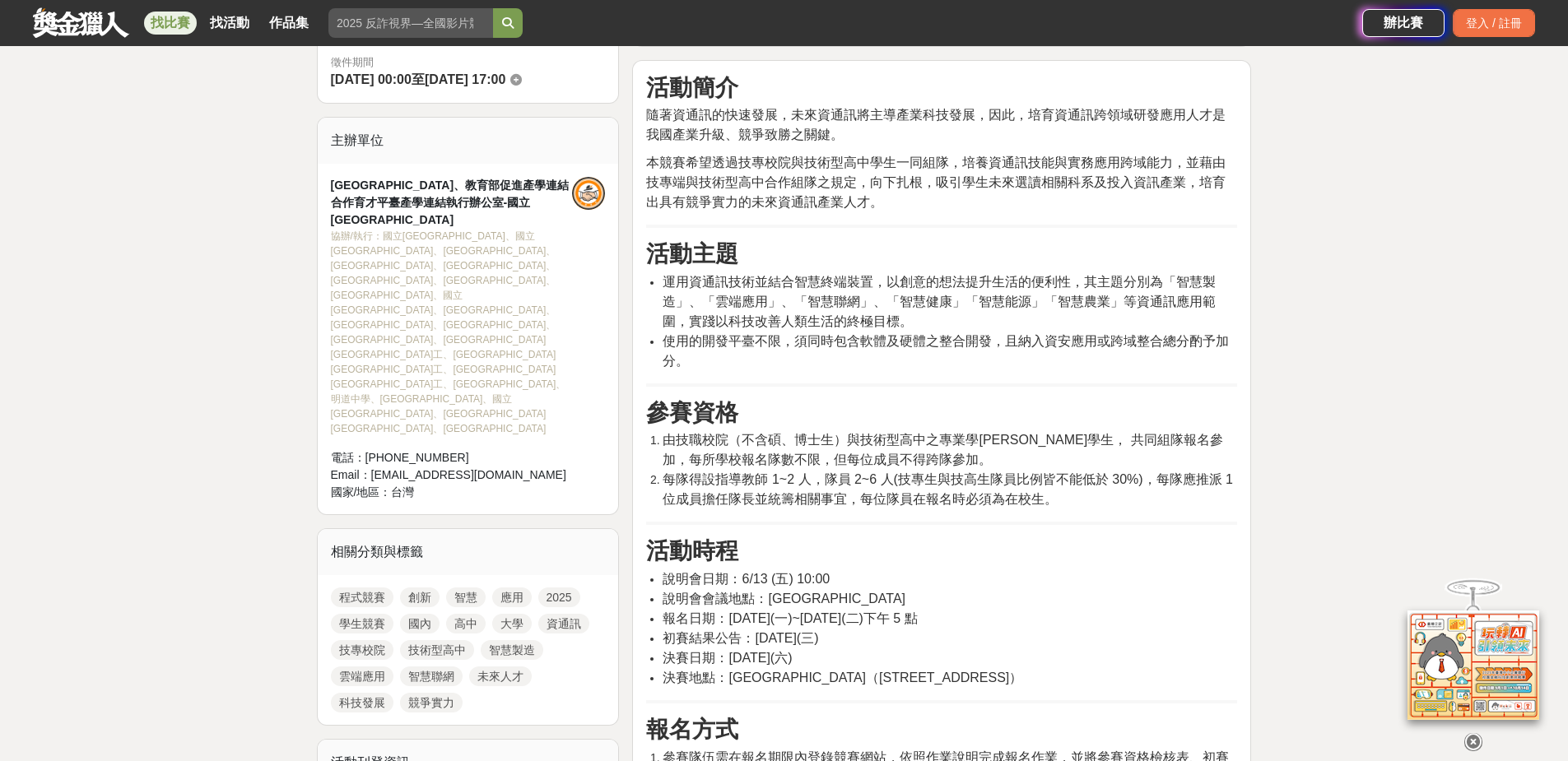
drag, startPoint x: 999, startPoint y: 397, endPoint x: 1079, endPoint y: 519, distance: 145.9
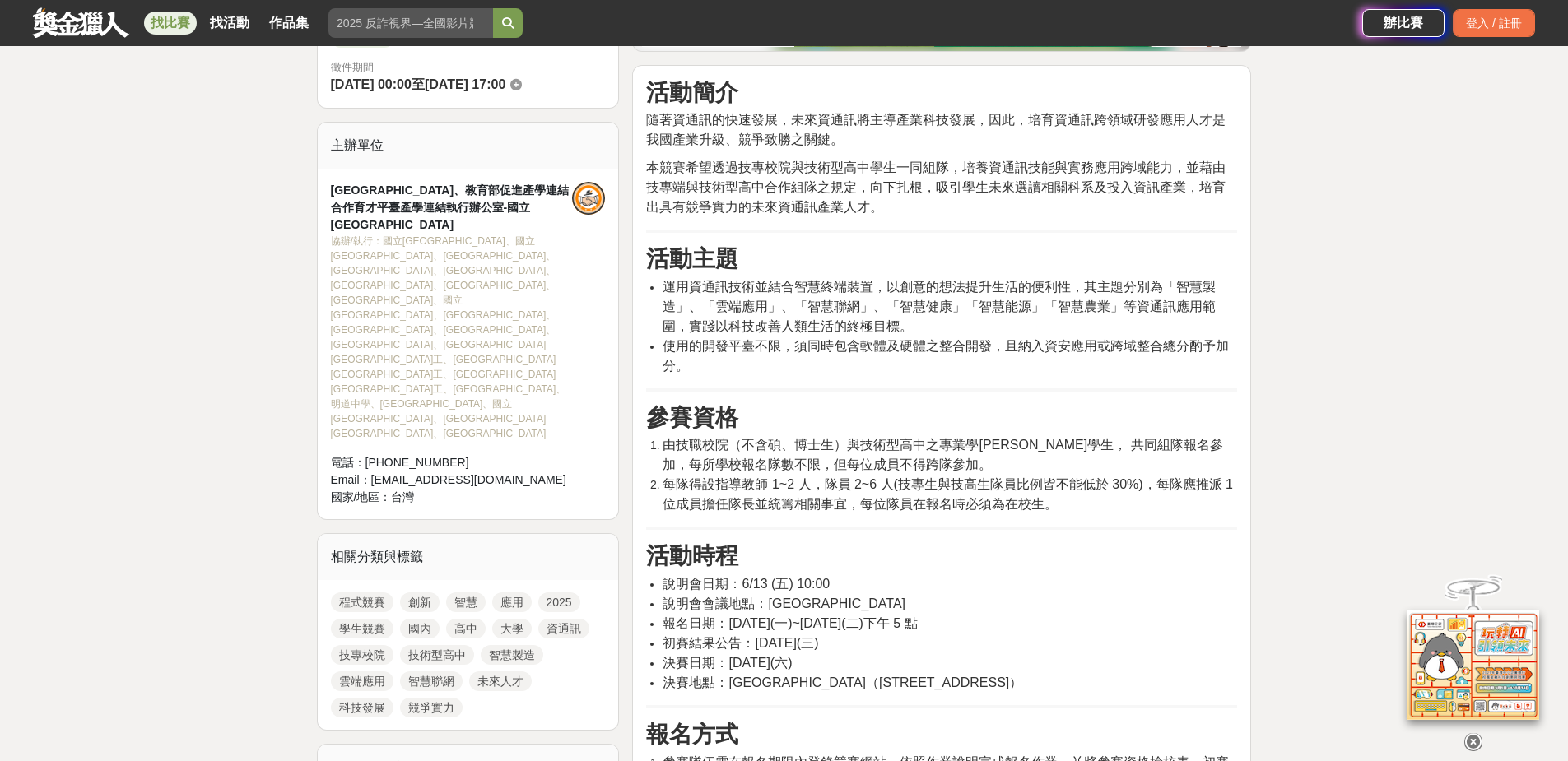
scroll to position [82, 0]
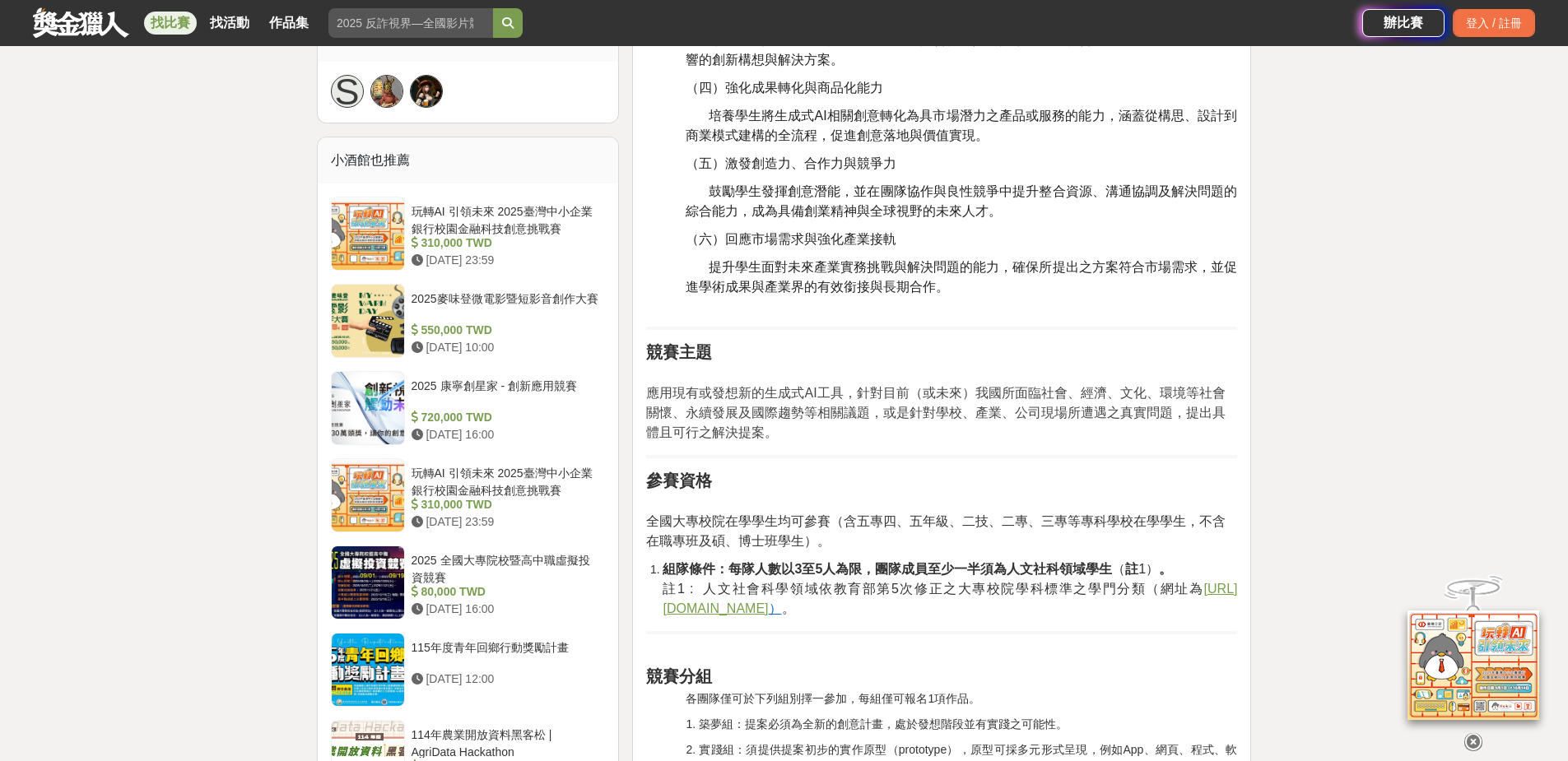
scroll to position [1151, 0]
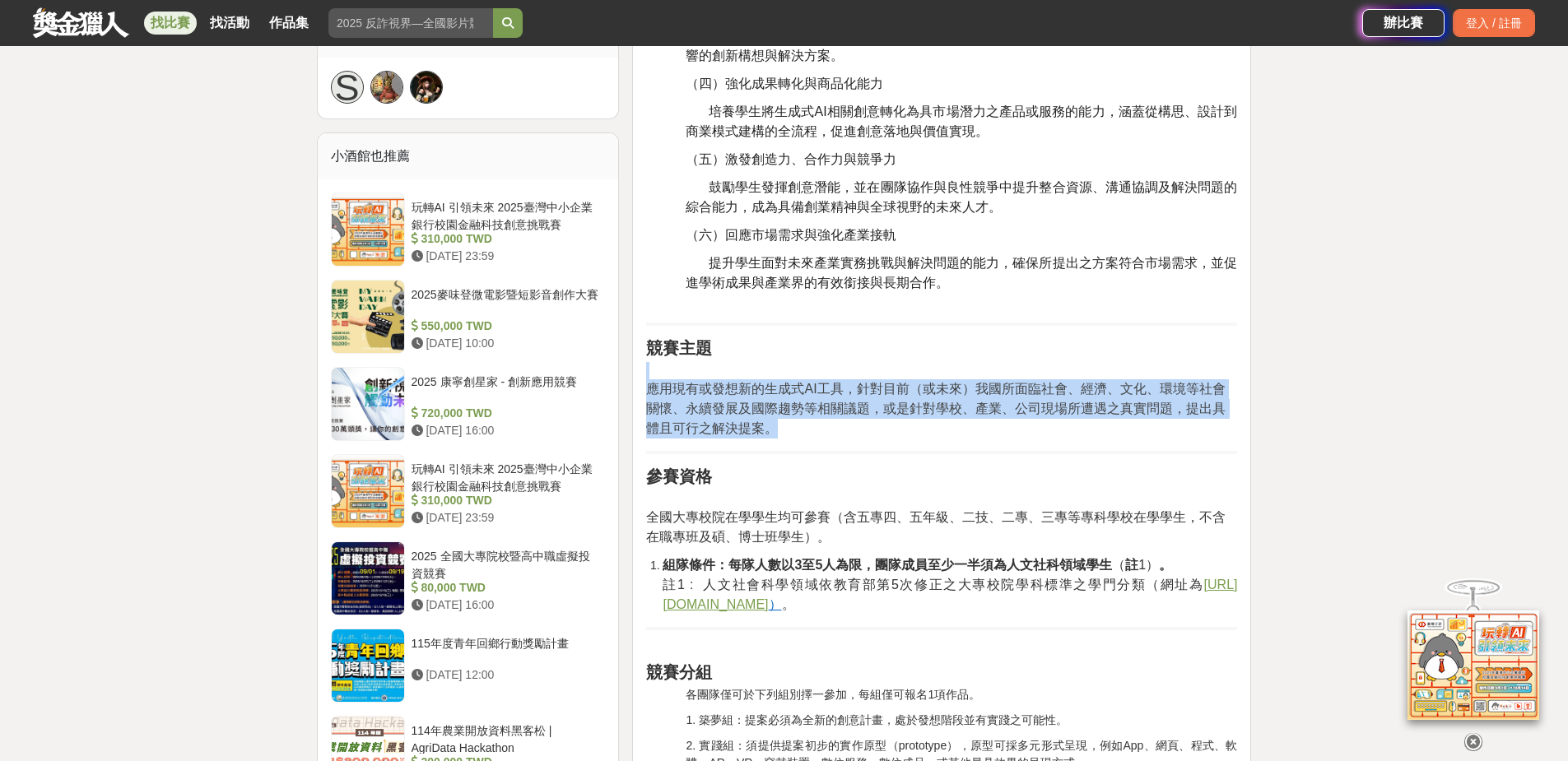
drag, startPoint x: 1018, startPoint y: 351, endPoint x: 1018, endPoint y: 426, distance: 75.0
click at [1018, 426] on p "應用現有或發想新的生成式AI工具，針對目前（或未來）我國所面臨社會、經濟、文化、環境等社會關懷、永續發展及國際趨勢等相關議題，或是針對學校、產業、公司現場所遭…" at bounding box center [941, 400] width 591 height 77
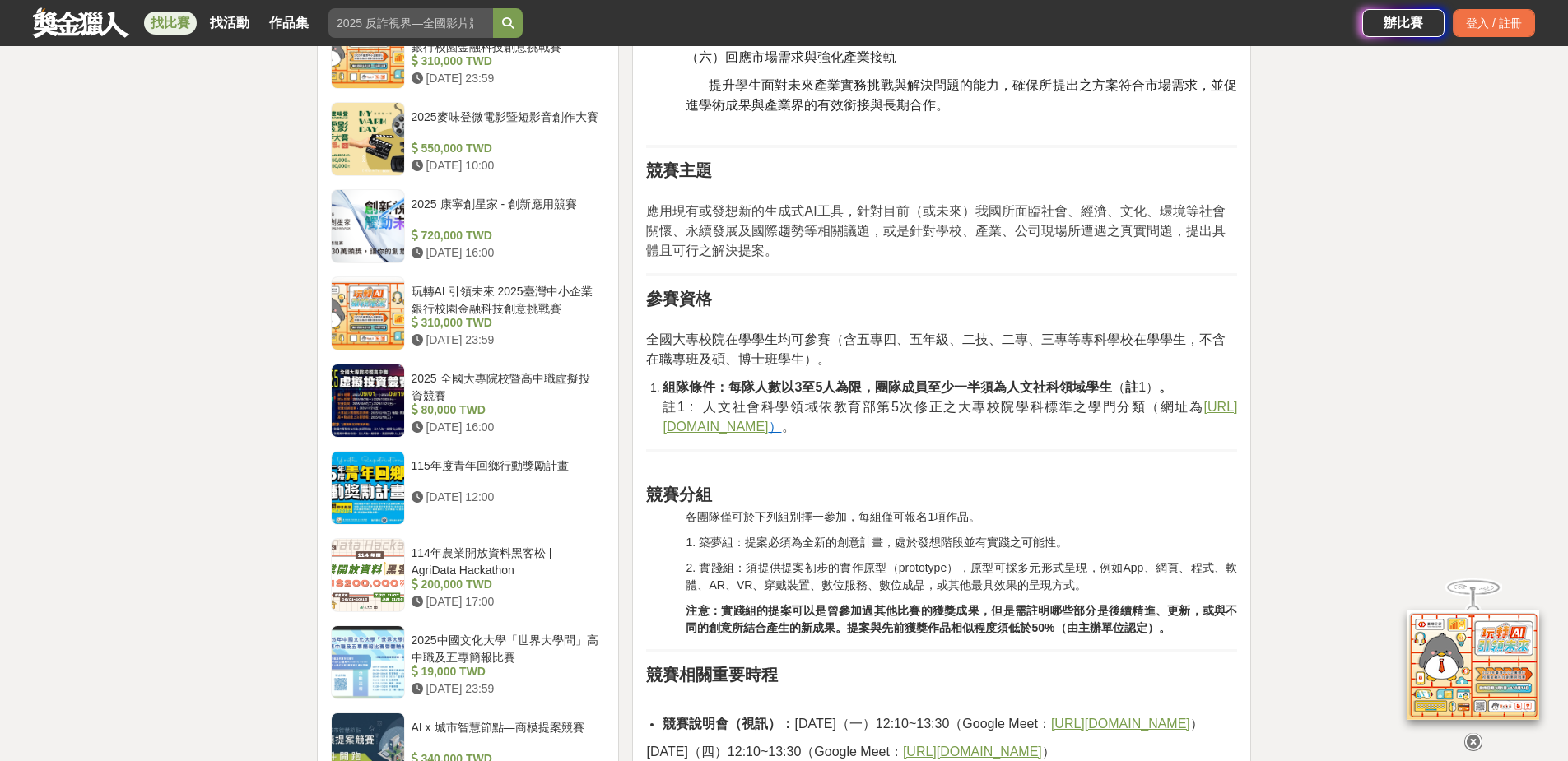
scroll to position [1399, 0]
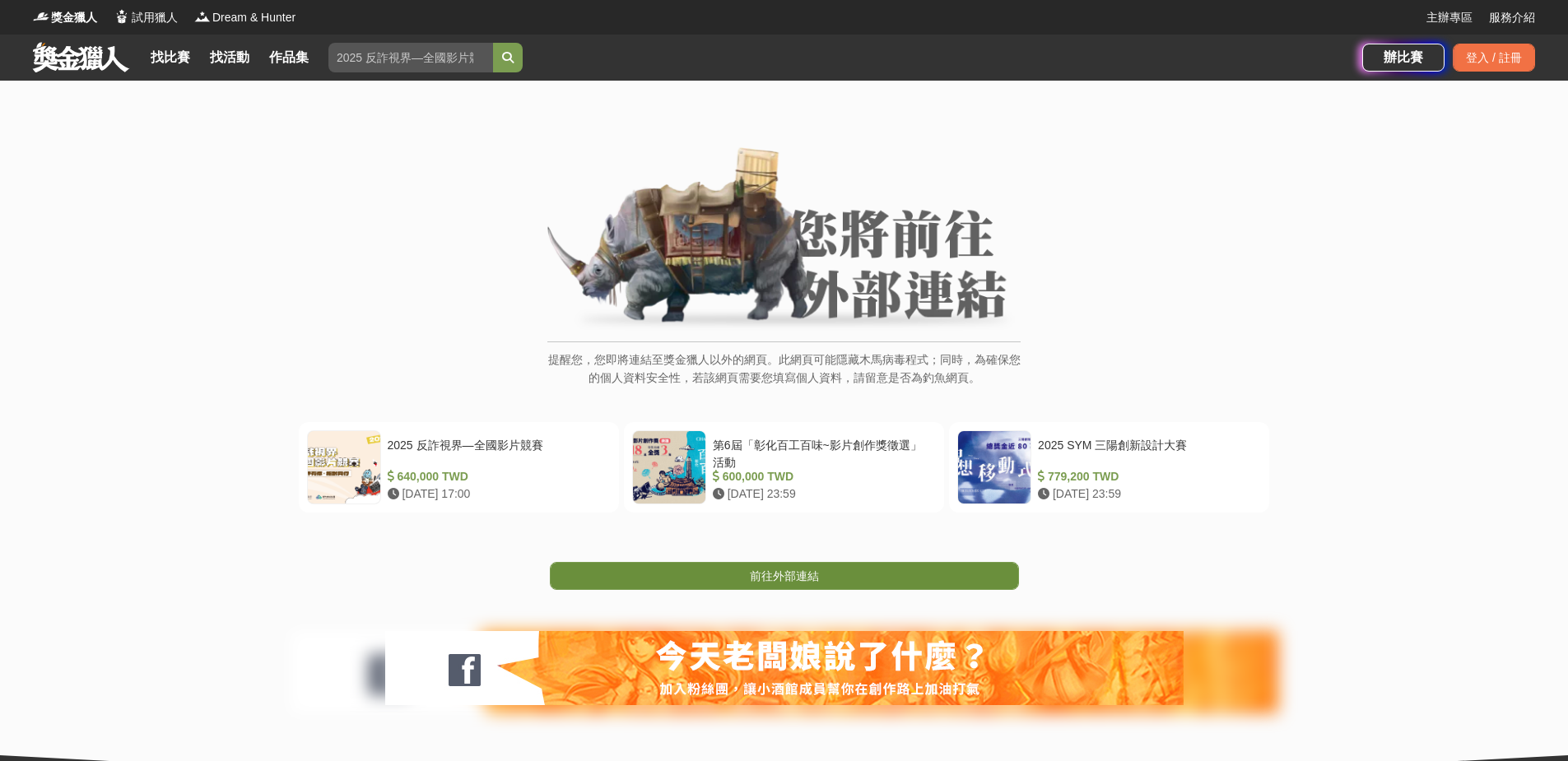
click at [771, 571] on span "前往外部連結" at bounding box center [784, 576] width 69 height 13
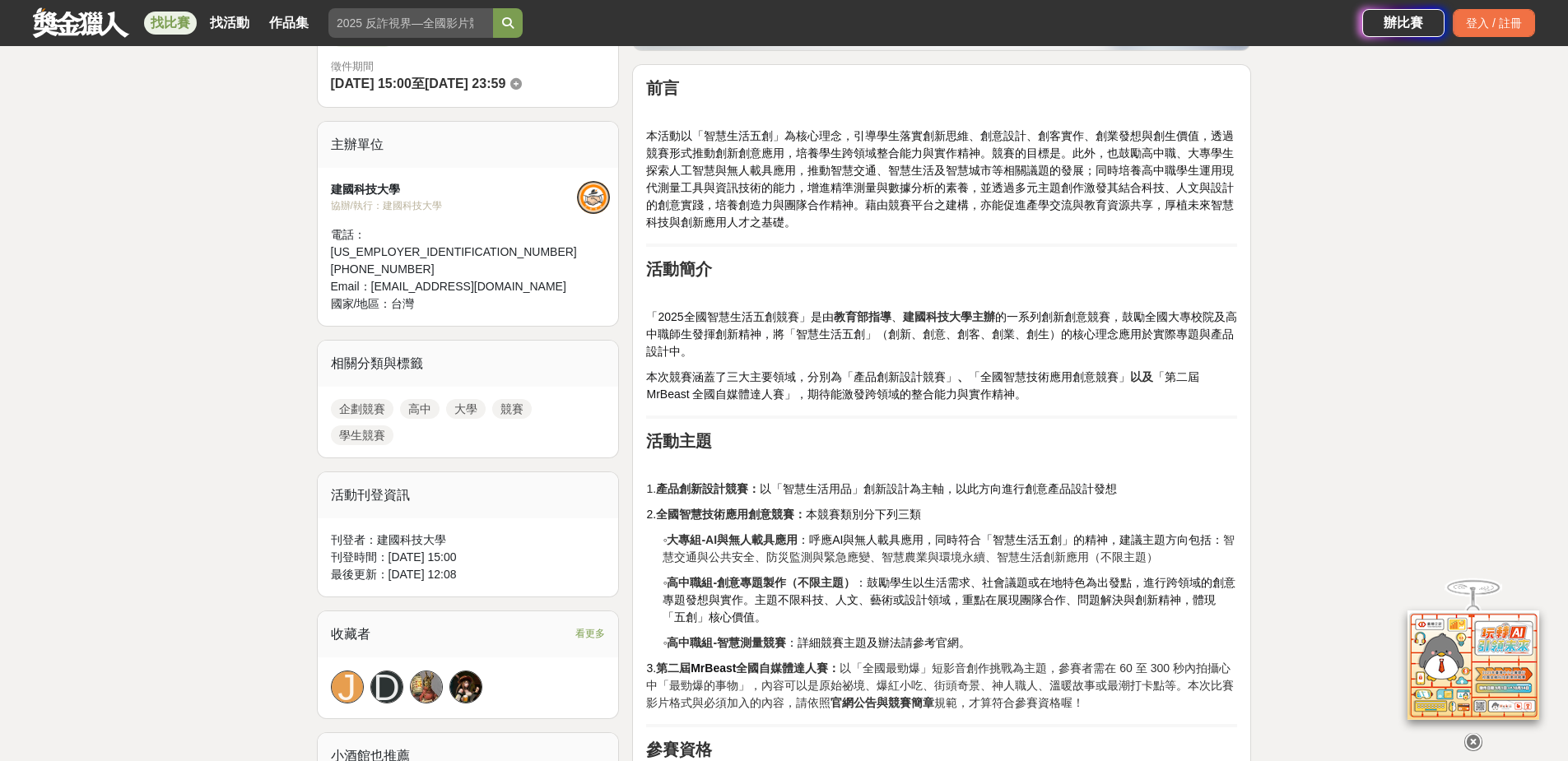
scroll to position [494, 0]
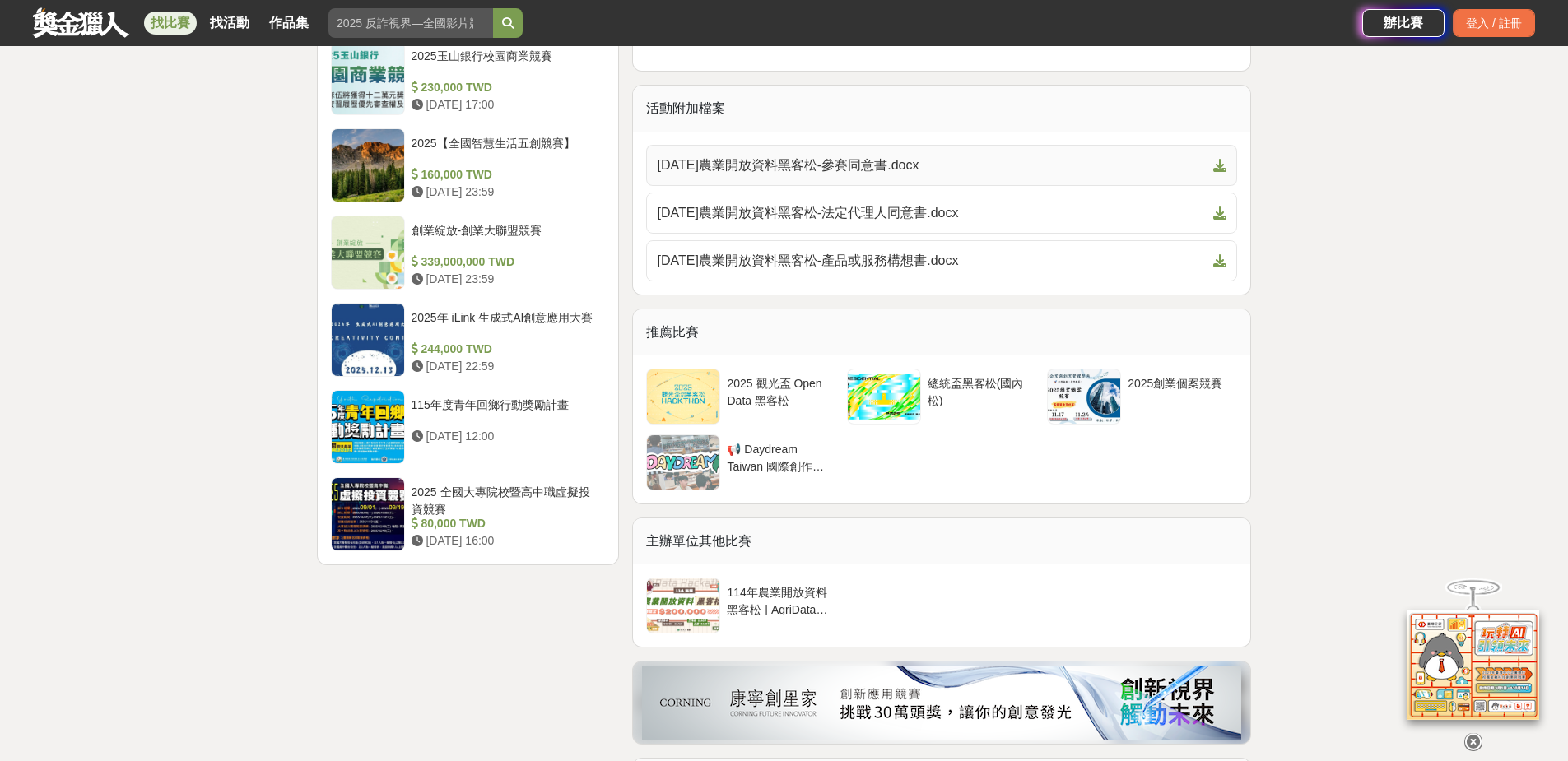
scroll to position [2057, 0]
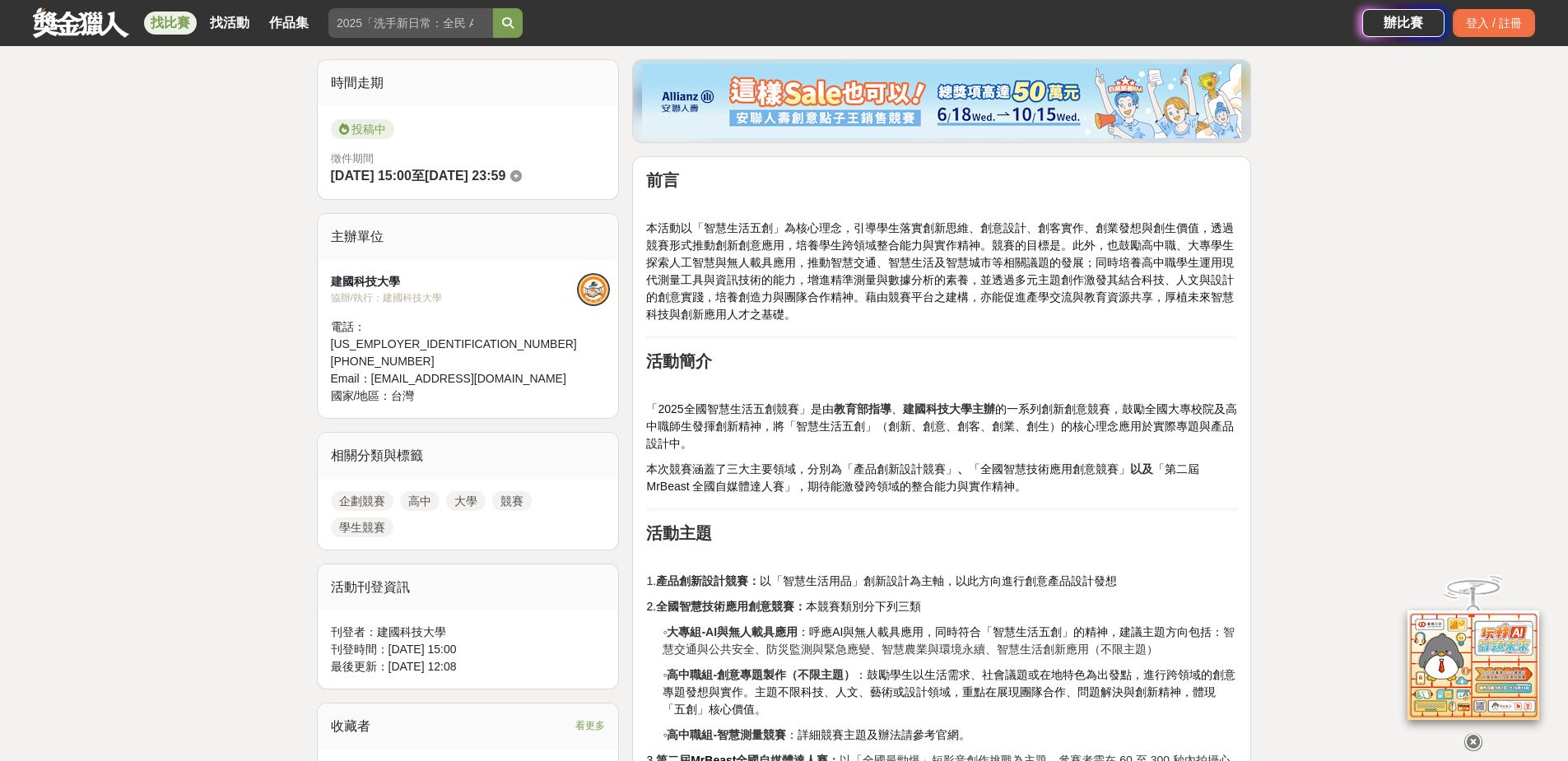
scroll to position [411, 0]
